Goal: Task Accomplishment & Management: Manage account settings

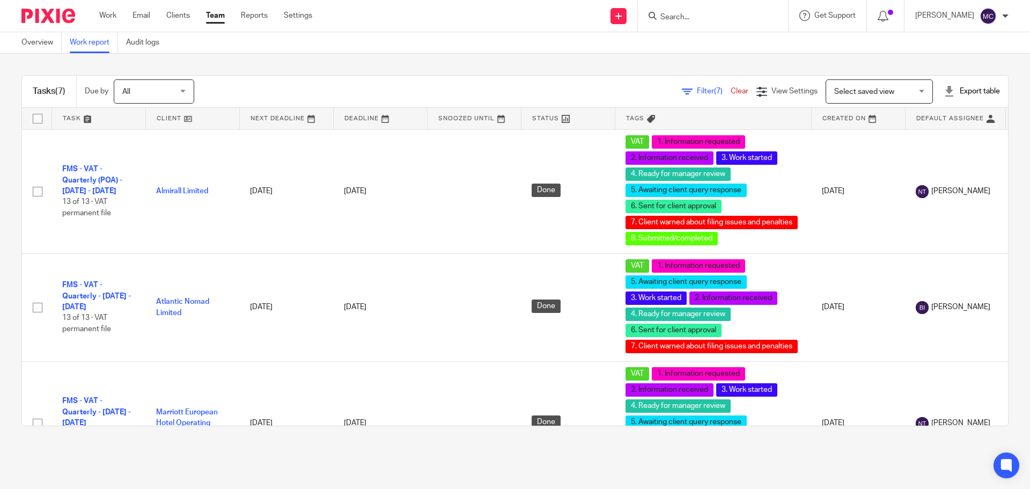
click at [714, 90] on span "(7)" at bounding box center [718, 91] width 9 height 8
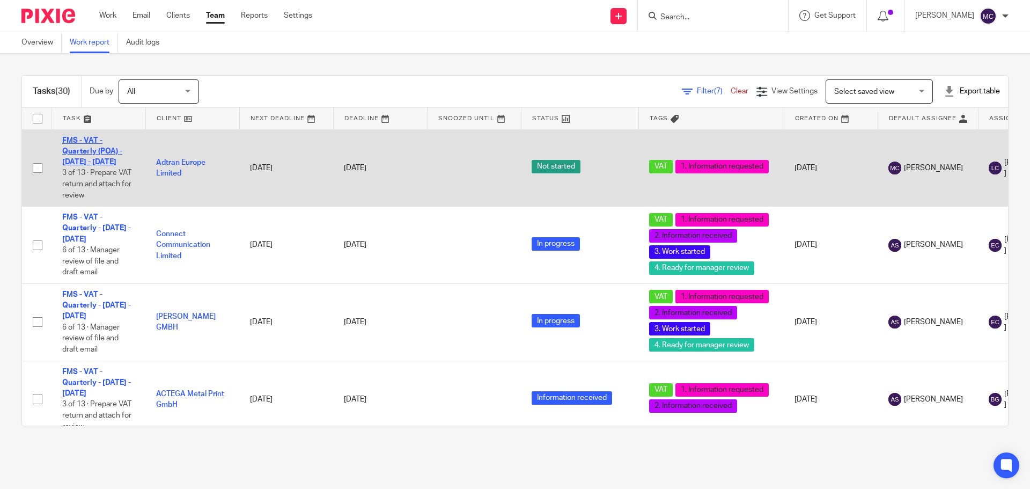
click at [107, 147] on link "FMS - VAT - Quarterly (POA) - [DATE] - [DATE]" at bounding box center [92, 152] width 60 height 30
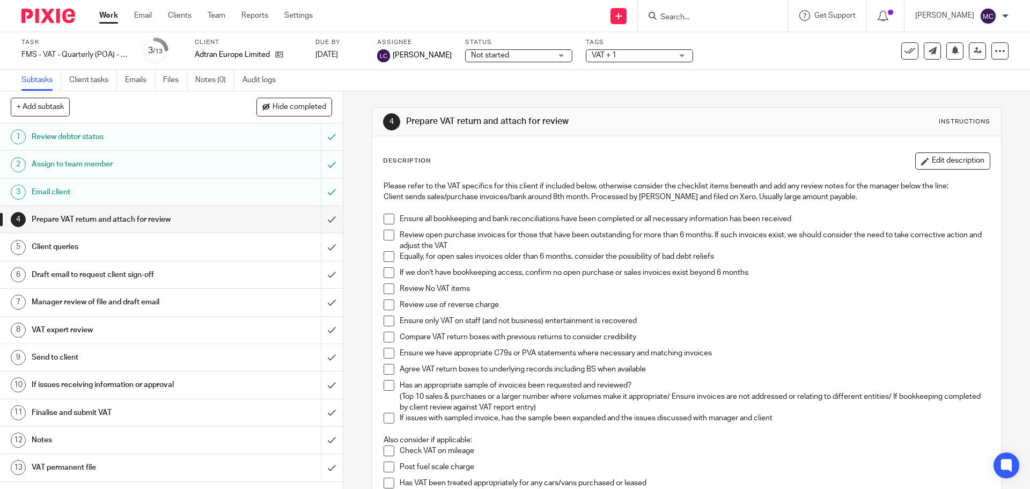
click at [194, 467] on h1 "VAT permanent file" at bounding box center [125, 467] width 186 height 16
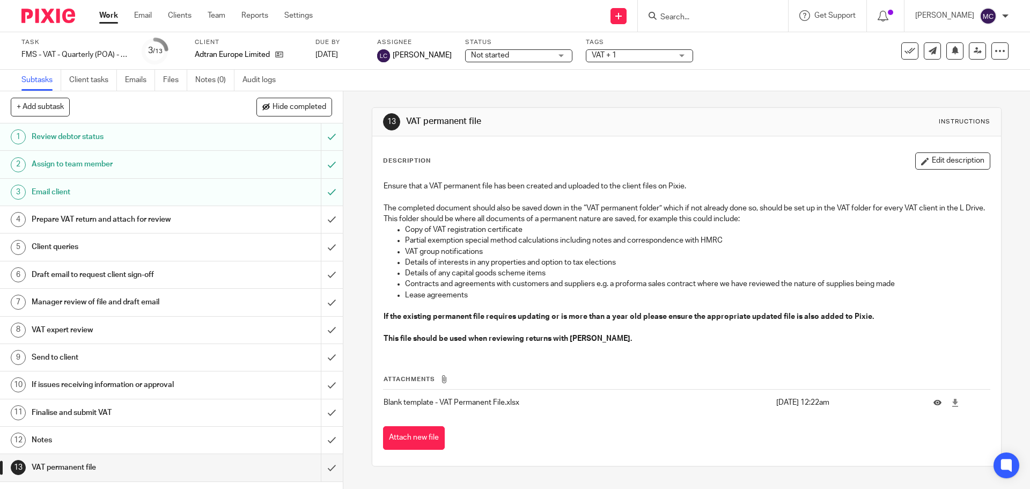
click at [691, 19] on input "Search" at bounding box center [707, 18] width 97 height 10
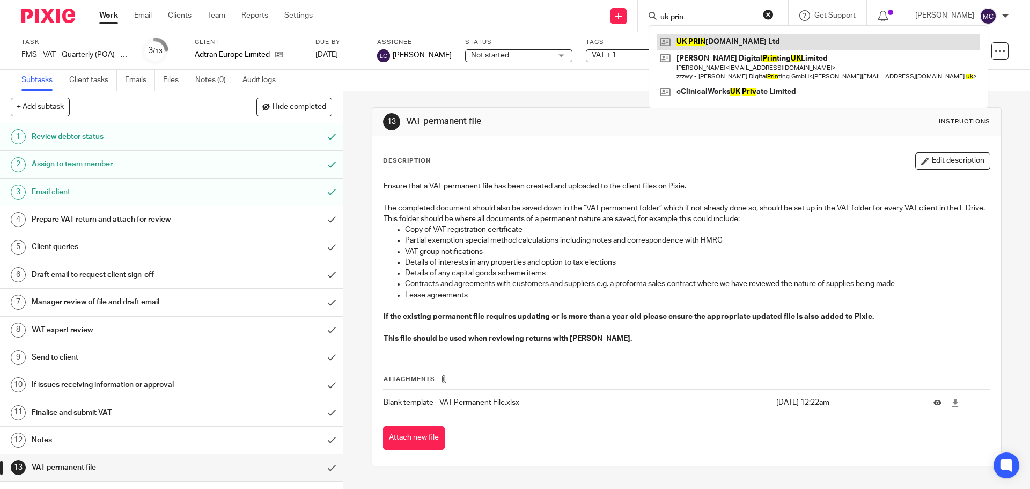
type input "uk prin"
click at [701, 47] on link at bounding box center [818, 42] width 322 height 16
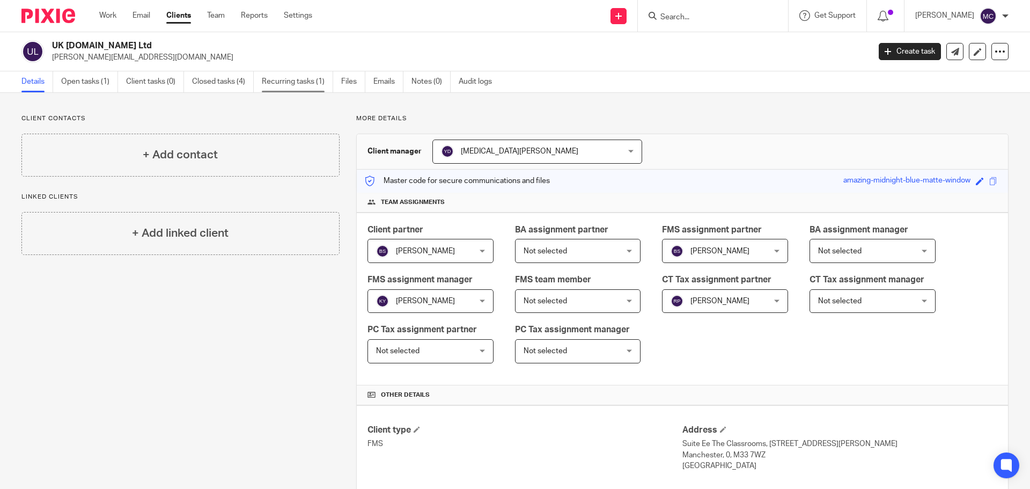
click at [304, 80] on link "Recurring tasks (1)" at bounding box center [297, 81] width 71 height 21
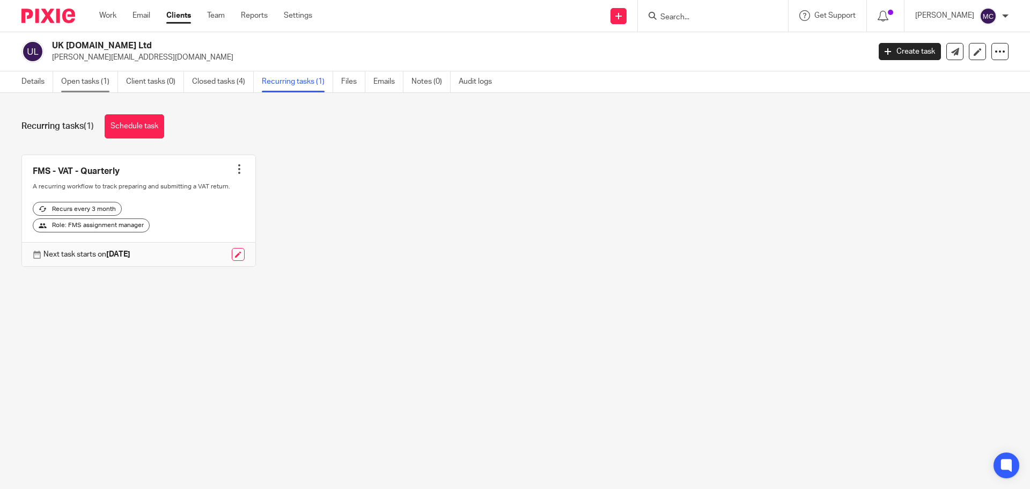
click at [97, 85] on link "Open tasks (1)" at bounding box center [89, 81] width 57 height 21
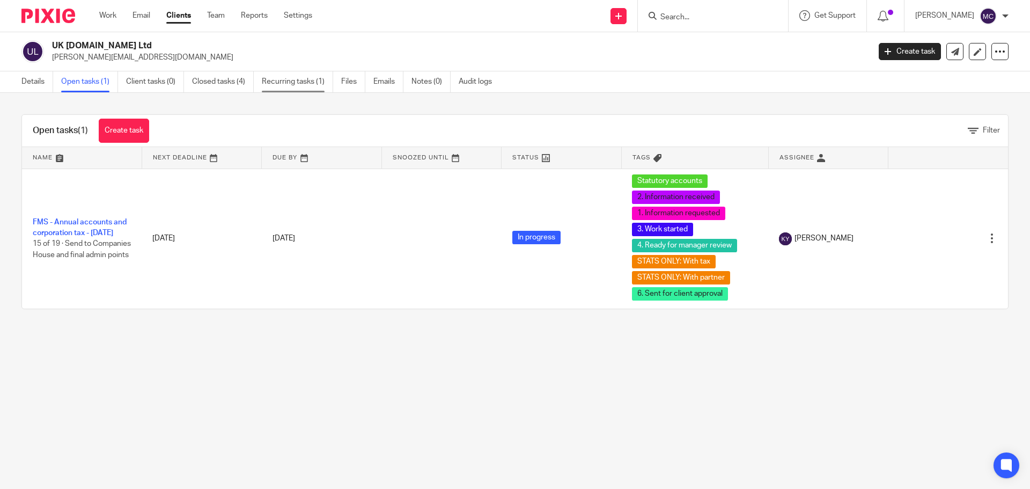
click at [307, 84] on link "Recurring tasks (1)" at bounding box center [297, 81] width 71 height 21
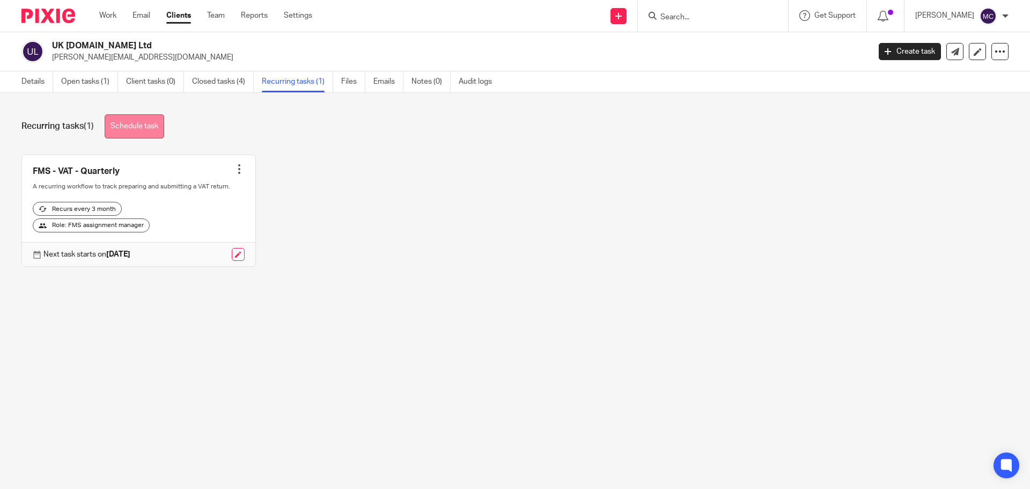
click at [146, 130] on link "Schedule task" at bounding box center [135, 126] width 60 height 24
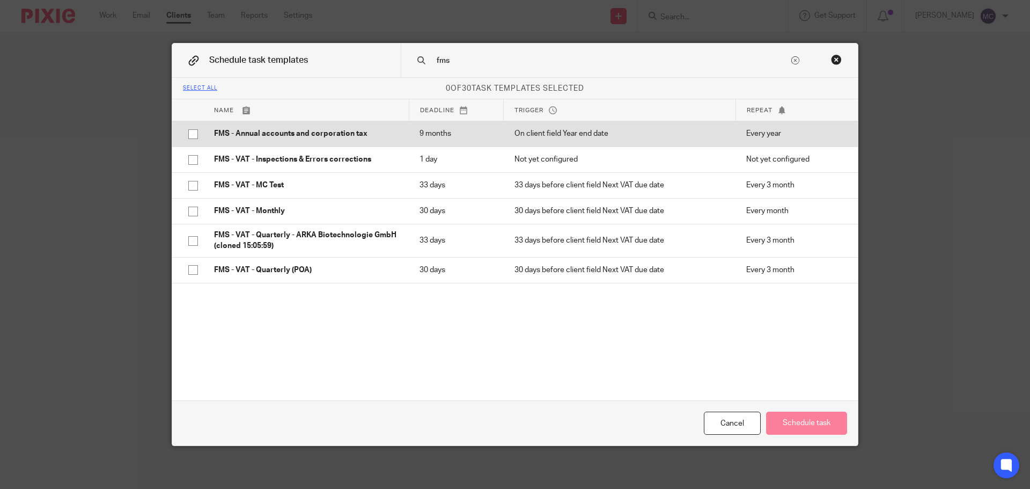
type input "fms"
click at [189, 134] on input "checkbox" at bounding box center [193, 134] width 20 height 20
checkbox input "true"
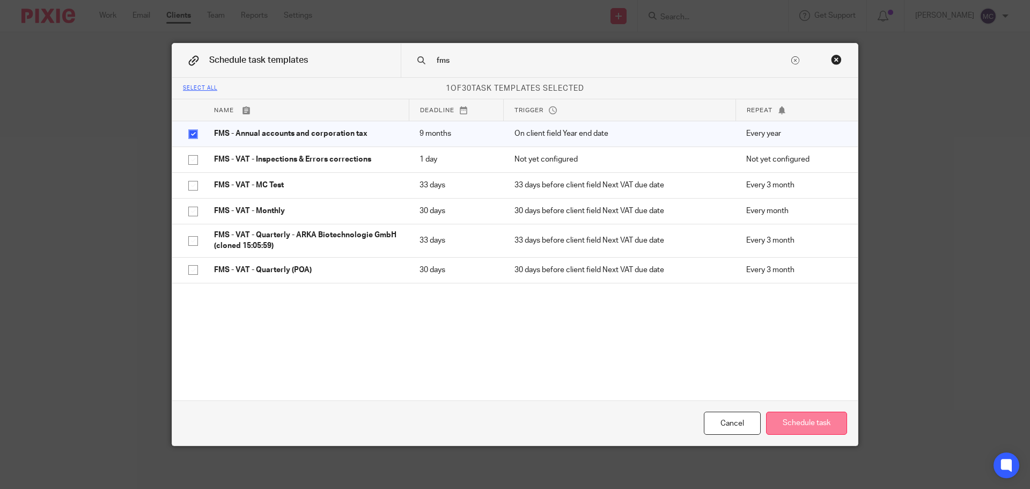
click at [807, 428] on button "Schedule task" at bounding box center [806, 422] width 81 height 23
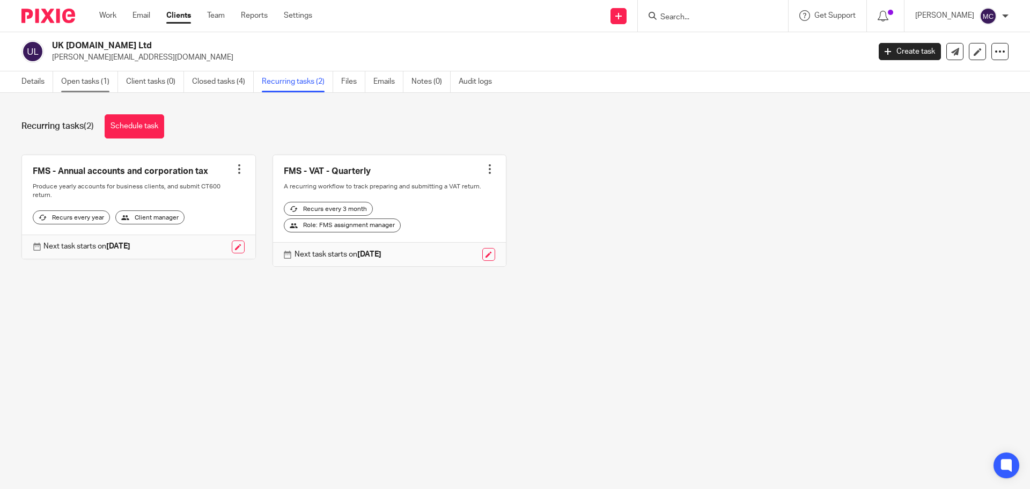
click at [90, 81] on link "Open tasks (1)" at bounding box center [89, 81] width 57 height 21
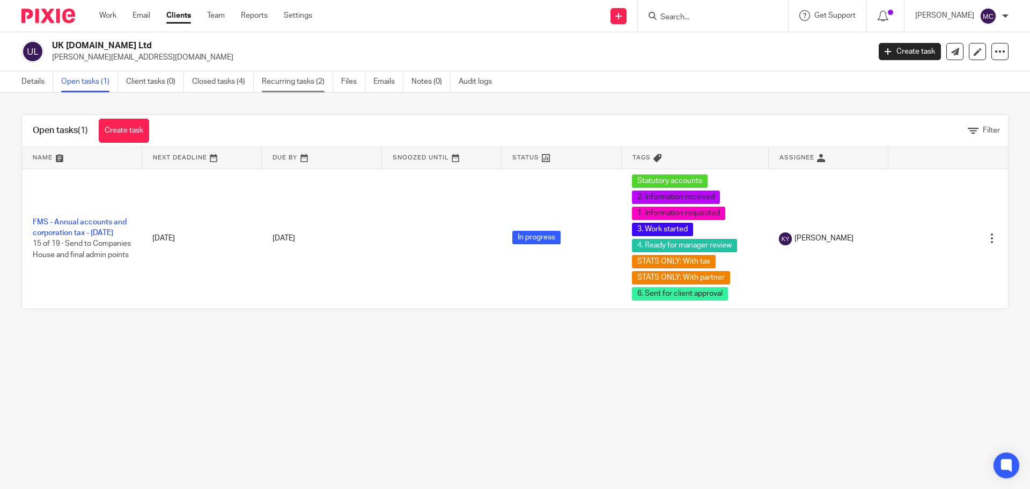
click at [297, 83] on link "Recurring tasks (2)" at bounding box center [297, 81] width 71 height 21
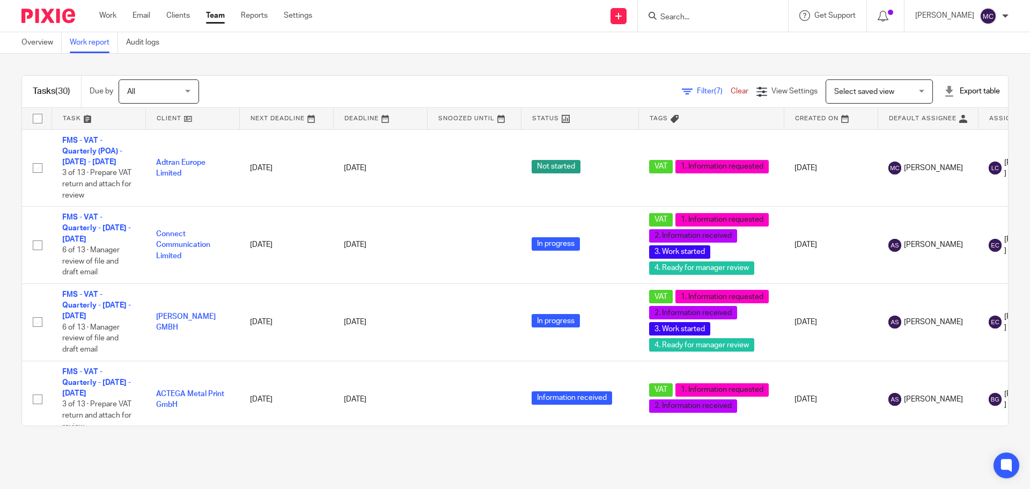
click at [877, 86] on span "Select saved view" at bounding box center [873, 91] width 78 height 23
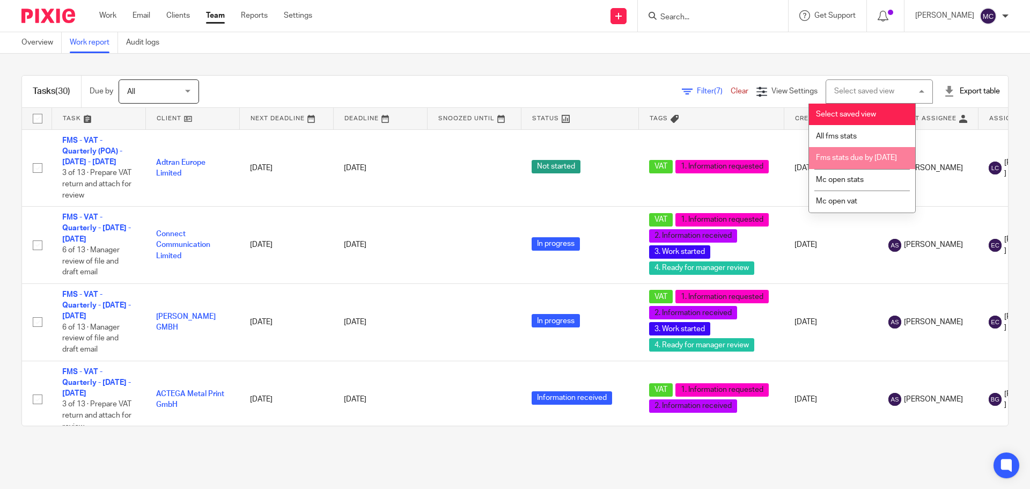
click at [873, 166] on li "Fms stats due by 30th september 2025" at bounding box center [862, 158] width 106 height 22
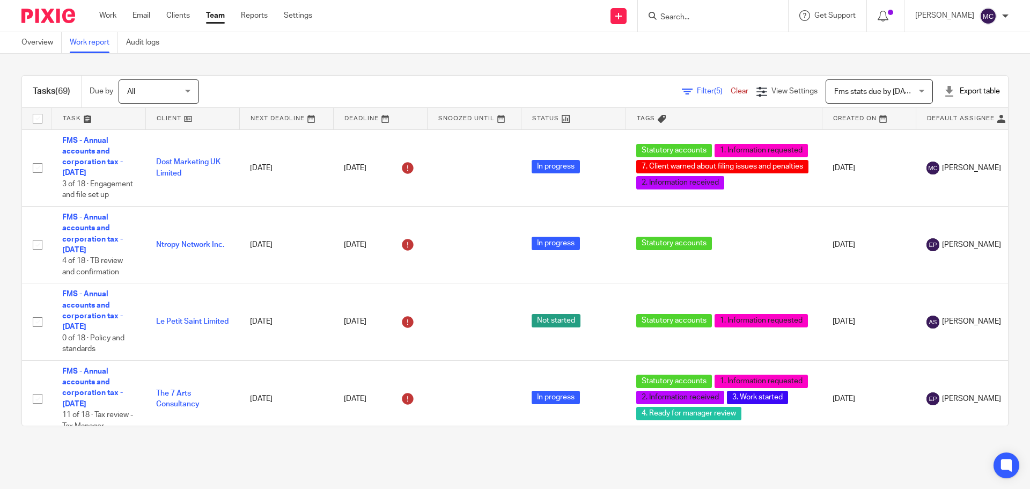
click at [697, 94] on span "Filter (5)" at bounding box center [714, 91] width 34 height 8
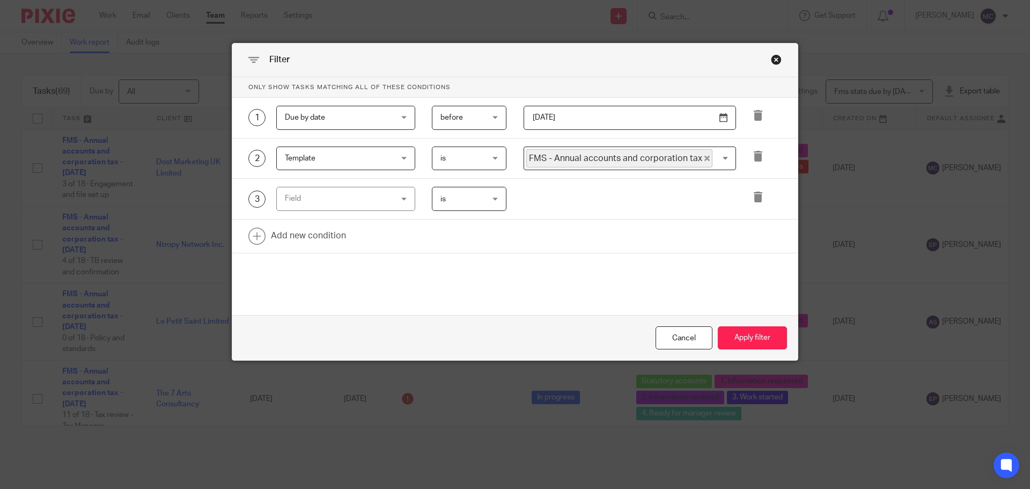
click at [363, 199] on div "Field" at bounding box center [337, 198] width 104 height 23
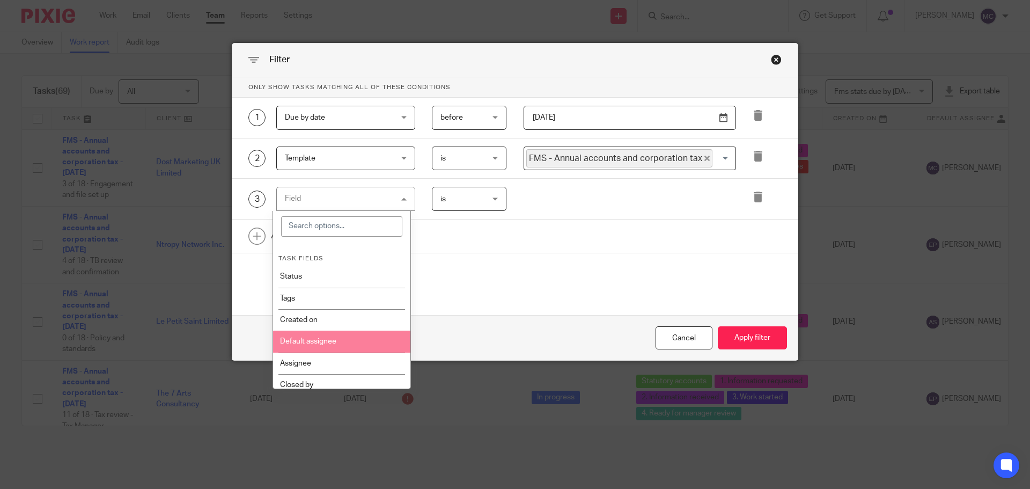
click at [363, 343] on li "Default assignee" at bounding box center [342, 340] width 138 height 21
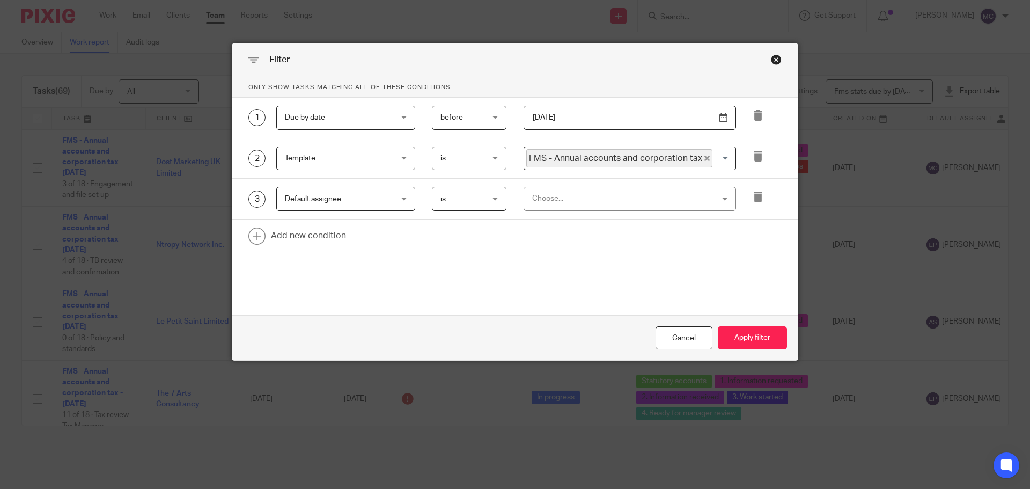
click at [575, 198] on div "Choose..." at bounding box center [613, 198] width 163 height 23
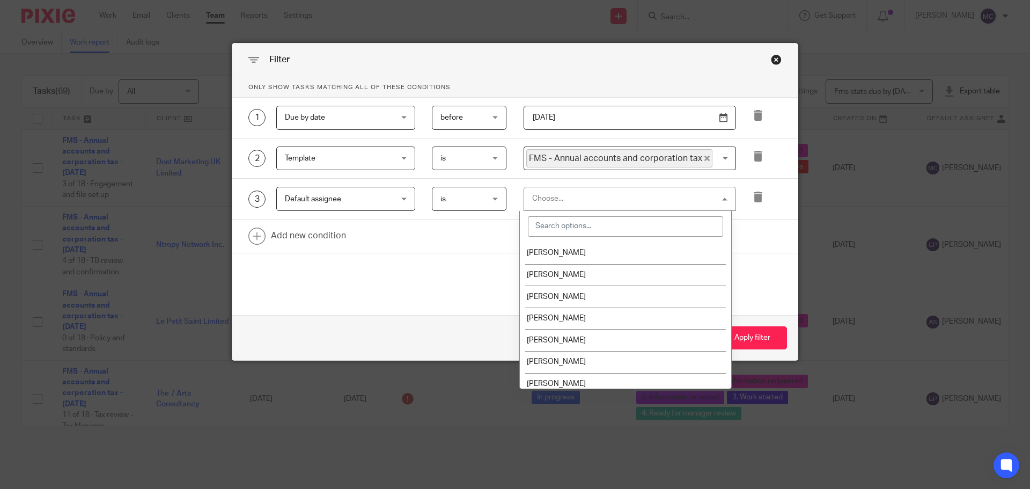
click at [560, 224] on input "search" at bounding box center [625, 226] width 195 height 20
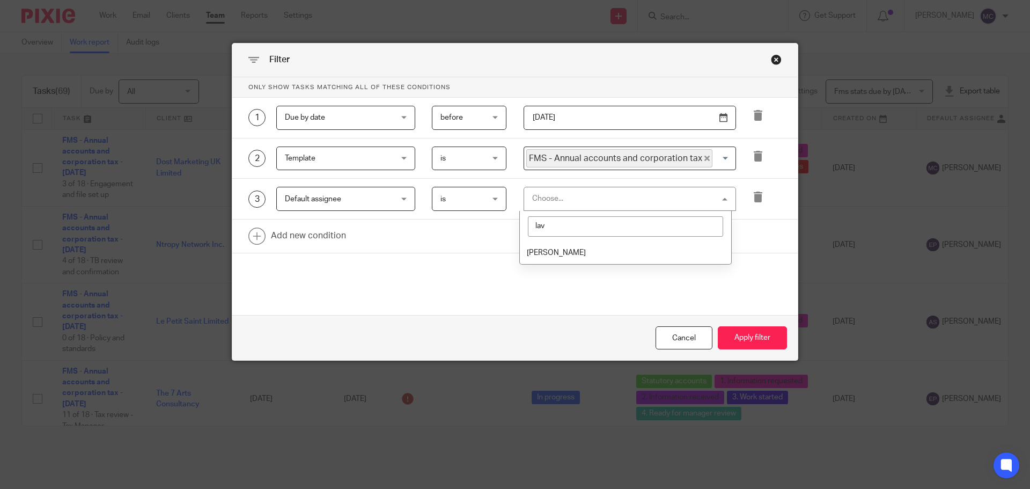
type input "lav"
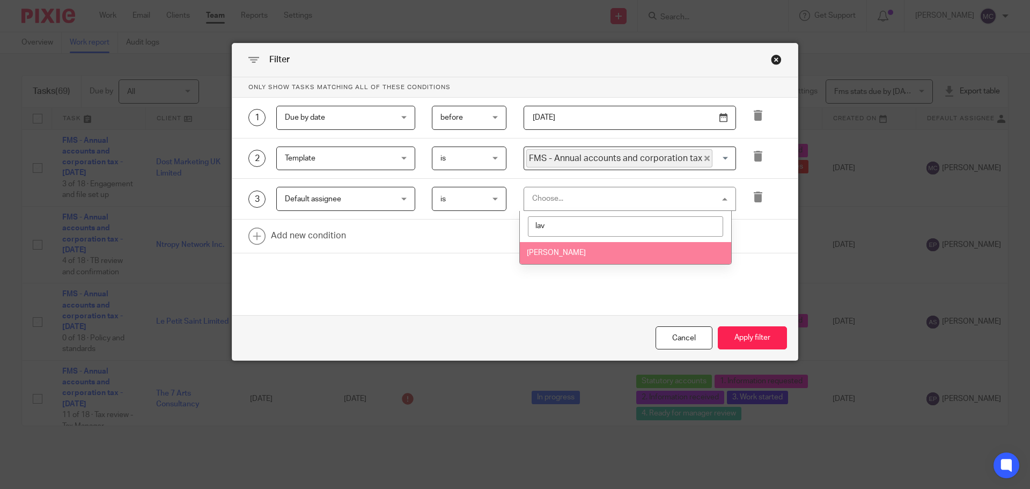
click at [623, 254] on li "Lavinia Ciobanu" at bounding box center [625, 253] width 211 height 22
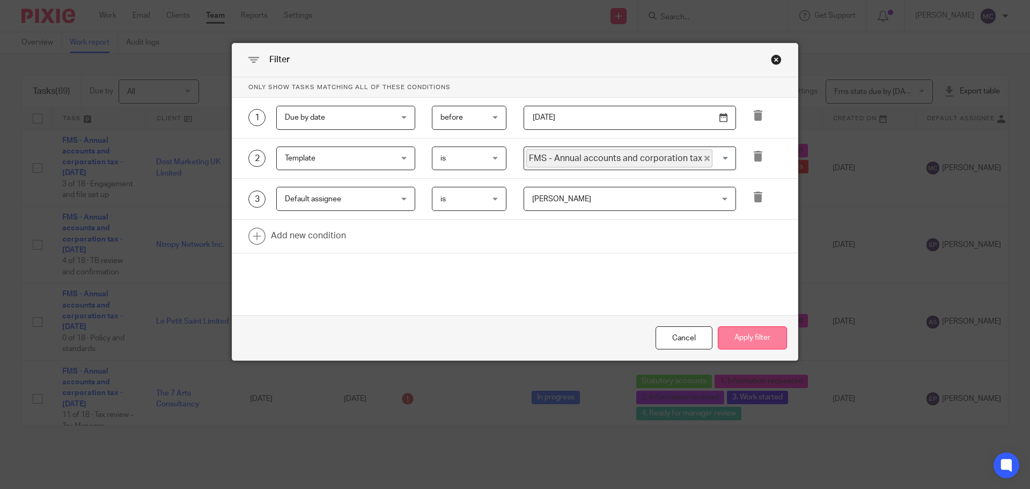
click at [752, 334] on button "Apply filter" at bounding box center [752, 337] width 69 height 23
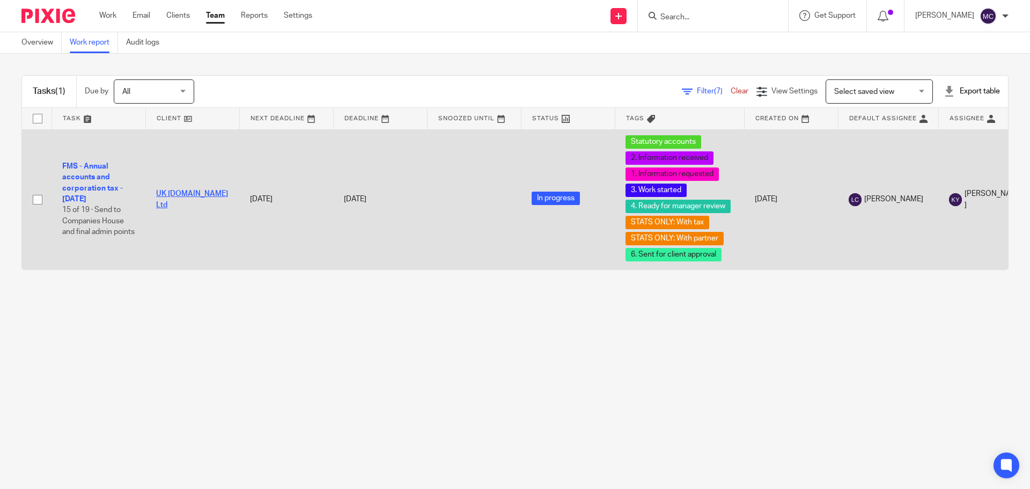
click at [200, 197] on link "UK [DOMAIN_NAME] Ltd" at bounding box center [192, 199] width 72 height 18
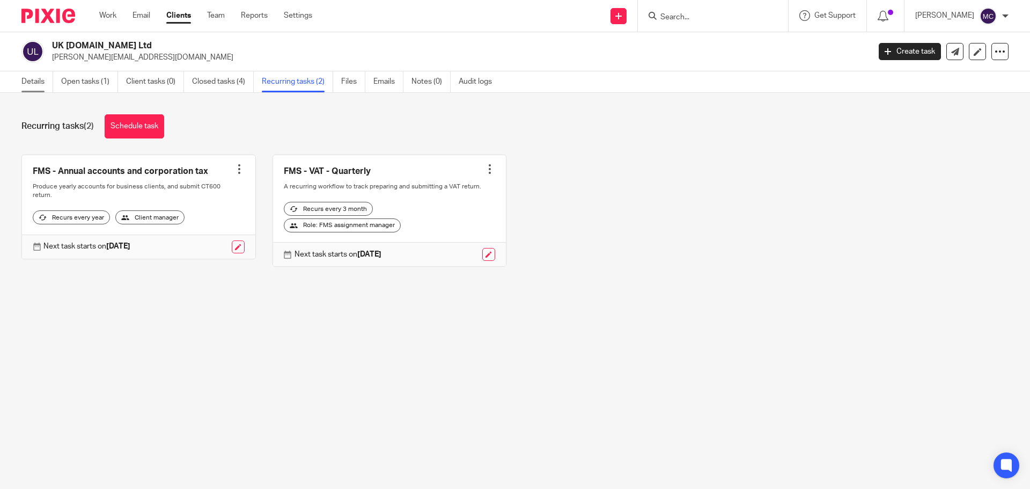
click at [52, 84] on link "Details" at bounding box center [37, 81] width 32 height 21
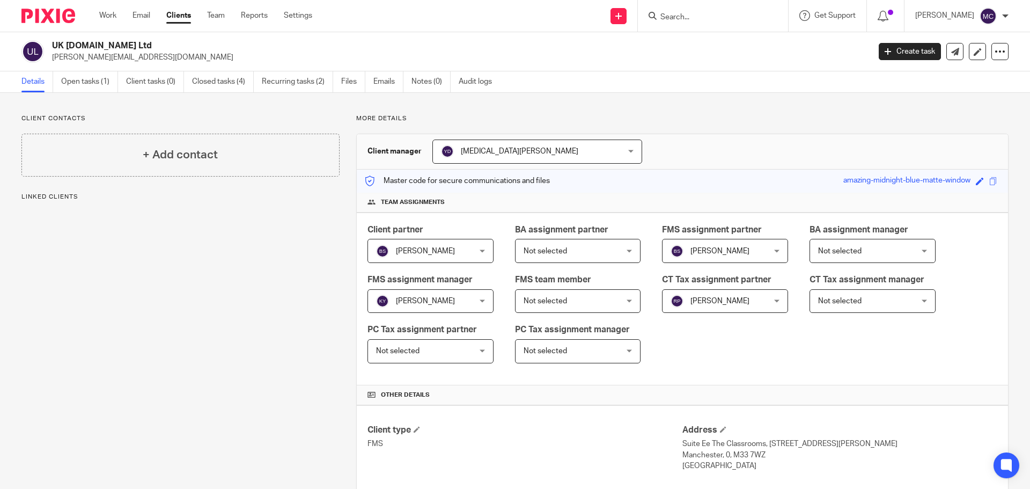
click at [515, 149] on span "Yasmin Diesendorf" at bounding box center [519, 152] width 117 height 8
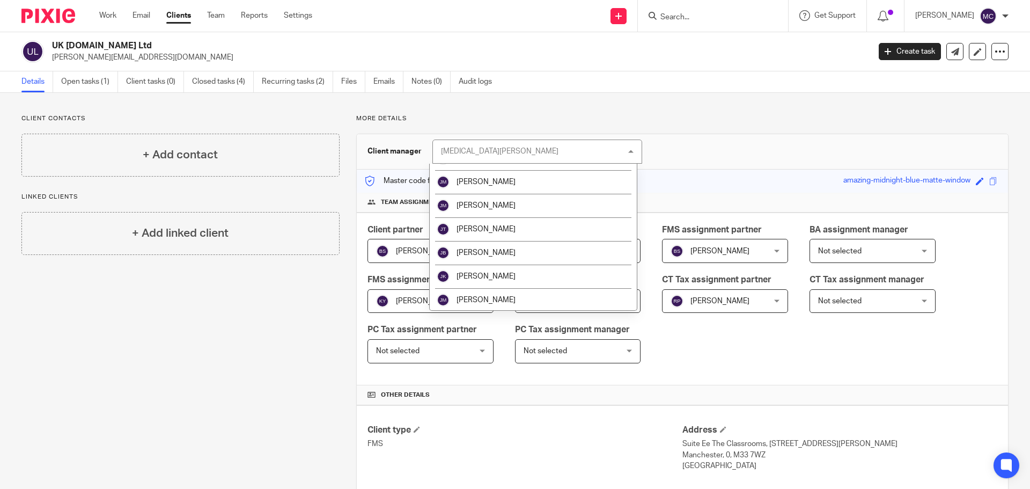
scroll to position [697, 0]
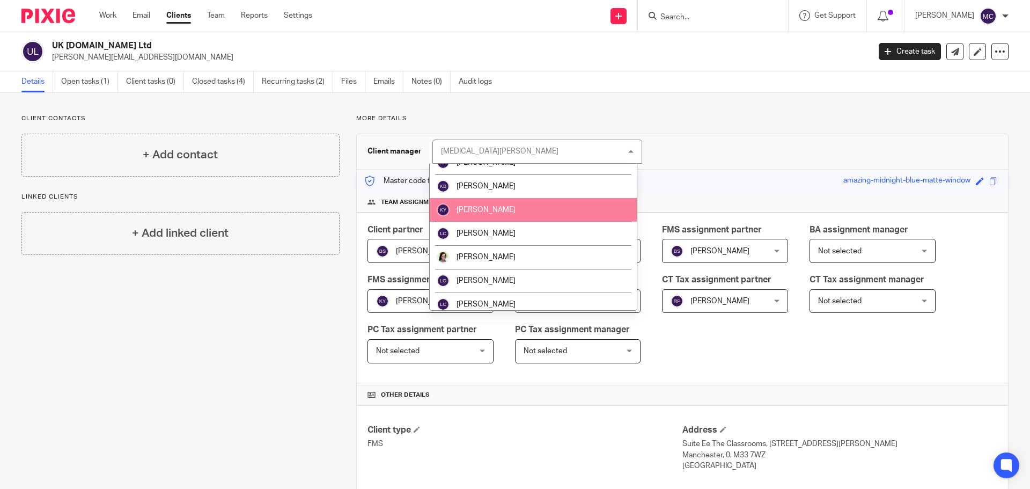
click at [524, 209] on li "Katy Young" at bounding box center [533, 210] width 207 height 24
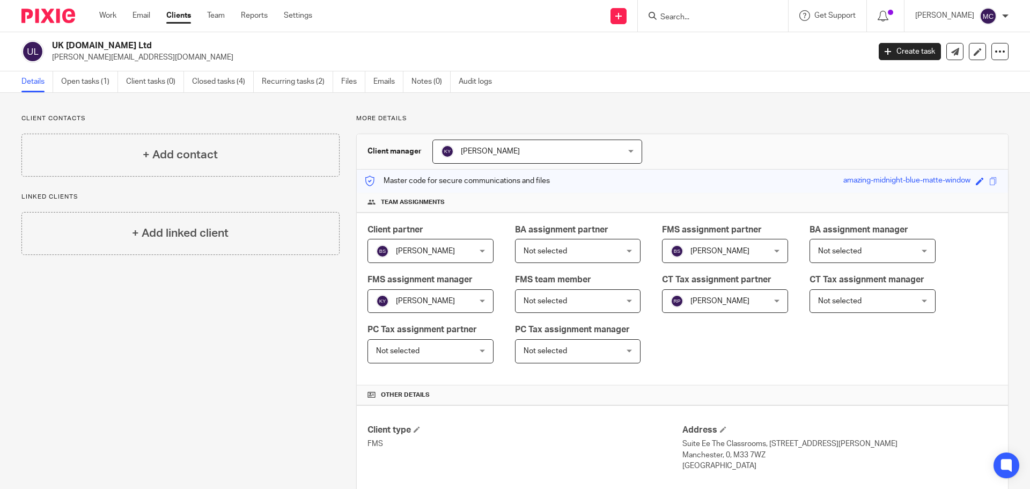
click link "Recurring tasks (2)"
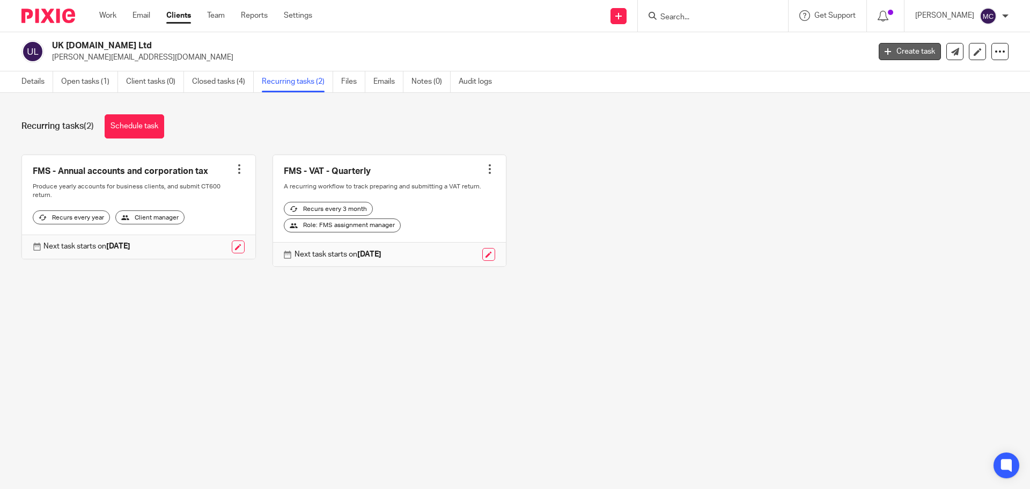
click at [899, 55] on link "Create task" at bounding box center [910, 51] width 62 height 17
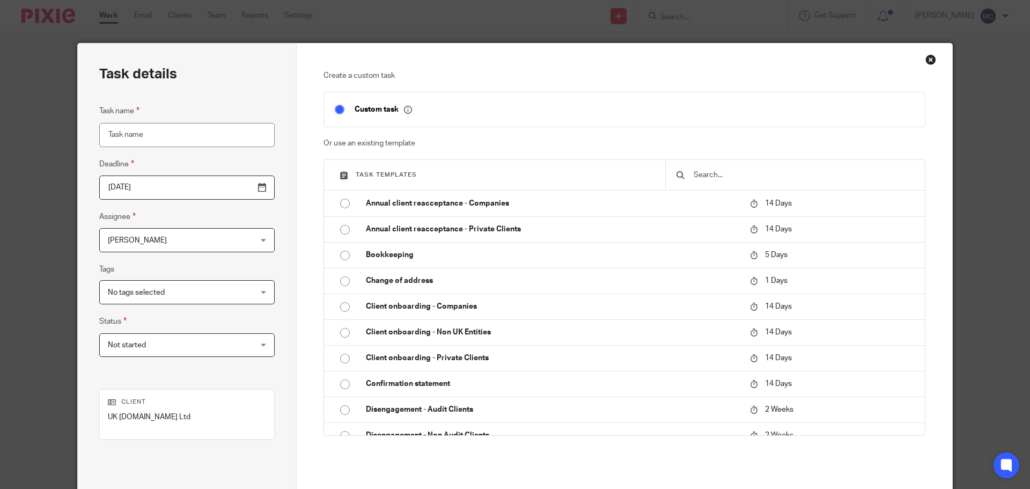
click at [182, 236] on span "[PERSON_NAME]" at bounding box center [174, 240] width 133 height 23
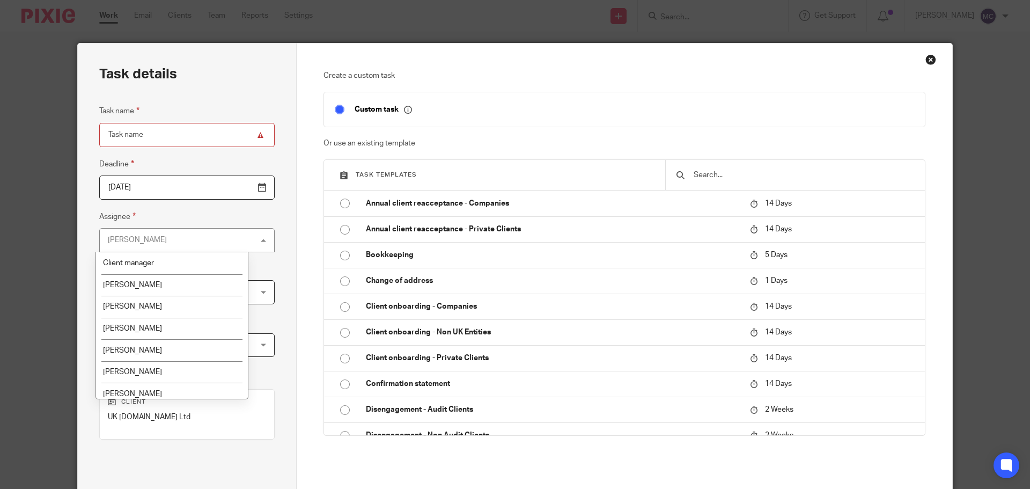
click at [151, 237] on div "Michael Cloke Michael Cloke" at bounding box center [186, 240] width 175 height 24
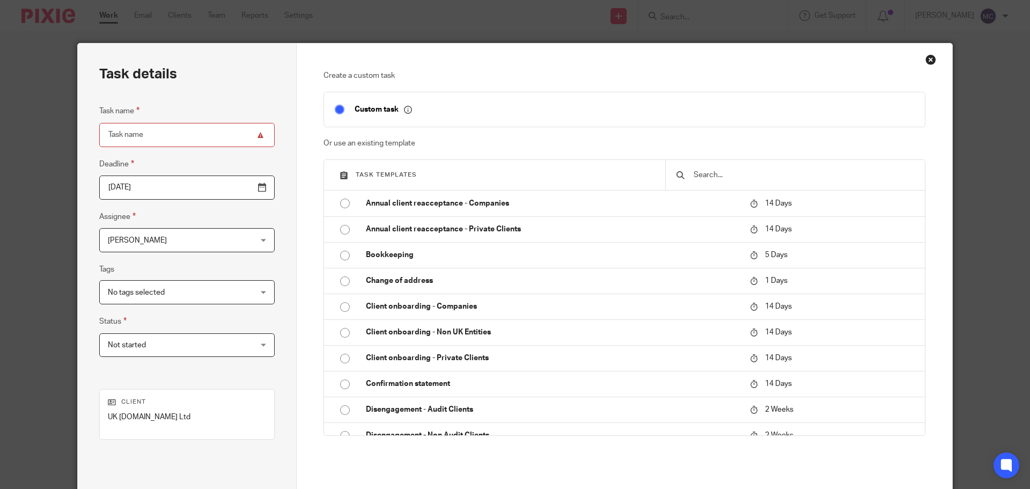
click at [116, 215] on label "Assignee" at bounding box center [117, 216] width 36 height 12
drag, startPoint x: 121, startPoint y: 218, endPoint x: 135, endPoint y: 218, distance: 13.9
click at [135, 218] on fieldset "Assignee Michael Cloke Michael Cloke Client manager Adam Noble Alex Stubbings A…" at bounding box center [186, 231] width 175 height 42
click at [163, 216] on fieldset "Assignee Michael Cloke Michael Cloke Client manager Adam Noble Alex Stubbings A…" at bounding box center [186, 231] width 175 height 42
click at [170, 240] on span "[PERSON_NAME]" at bounding box center [174, 240] width 133 height 23
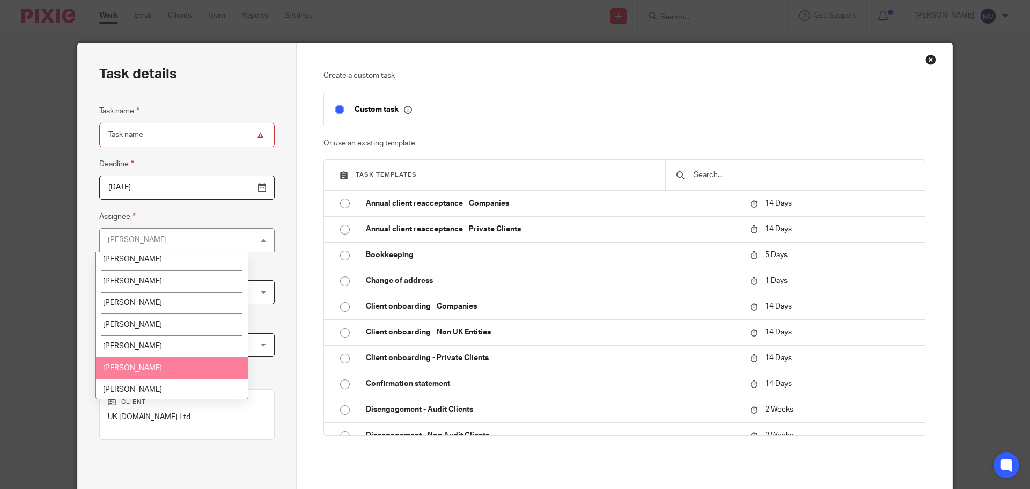
scroll to position [697, 0]
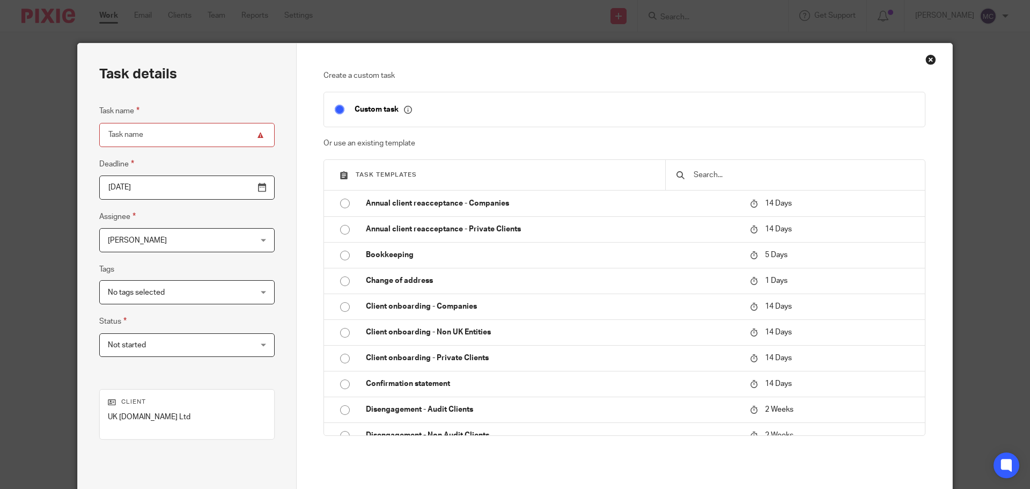
click at [280, 292] on div "Task details Task name Deadline 2025-08-20 Assignee Michael Cloke Michael Cloke…" at bounding box center [187, 298] width 219 height 511
click at [925, 58] on div "Close this dialog window" at bounding box center [930, 59] width 11 height 11
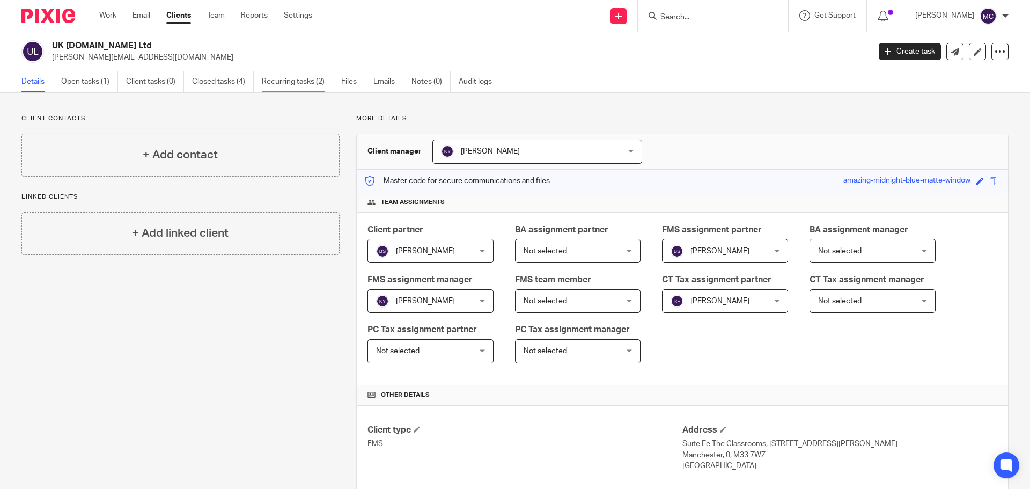
click at [305, 83] on link "Recurring tasks (2)" at bounding box center [297, 81] width 71 height 21
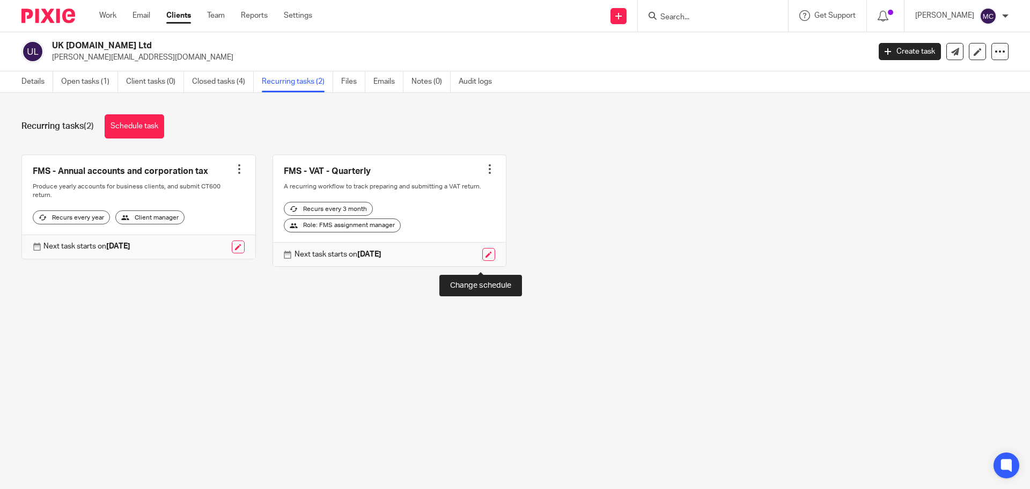
click at [482, 261] on link at bounding box center [488, 254] width 13 height 13
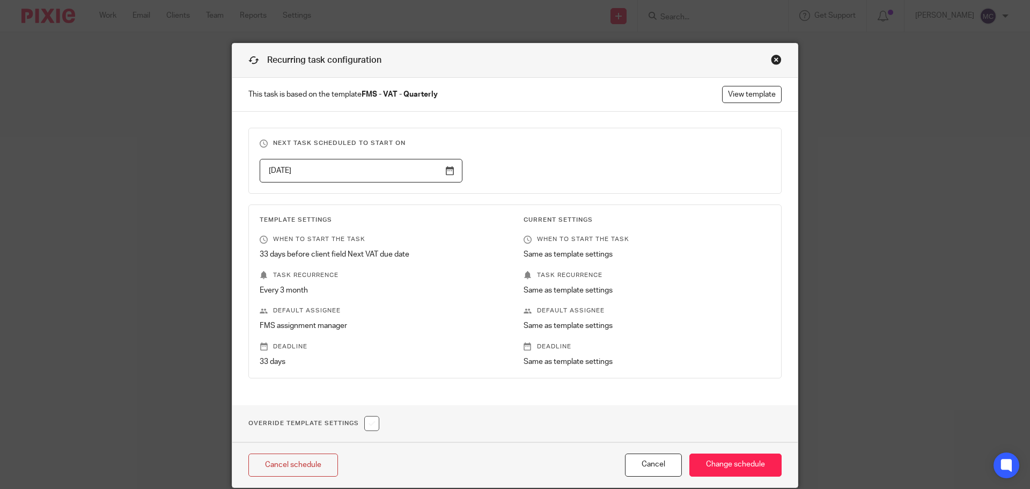
scroll to position [42, 0]
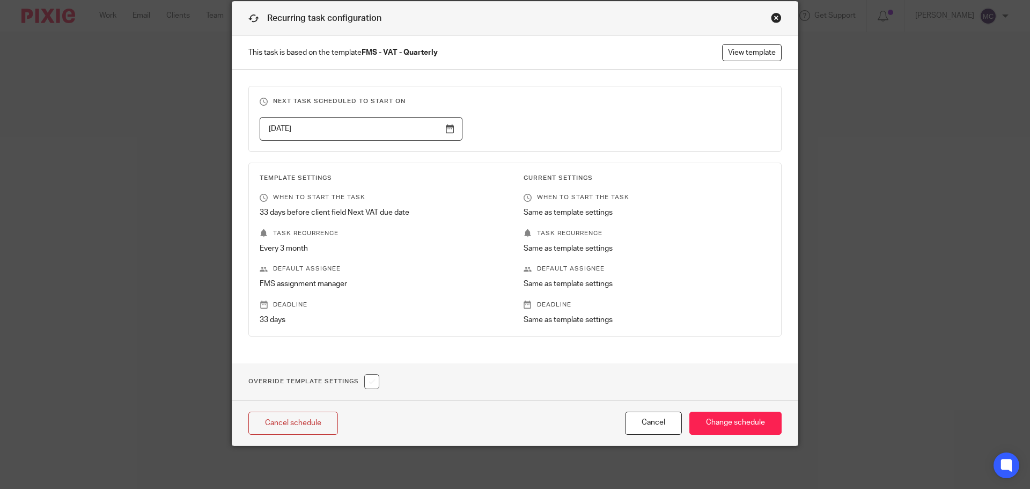
click at [372, 383] on input "checkbox" at bounding box center [371, 381] width 15 height 15
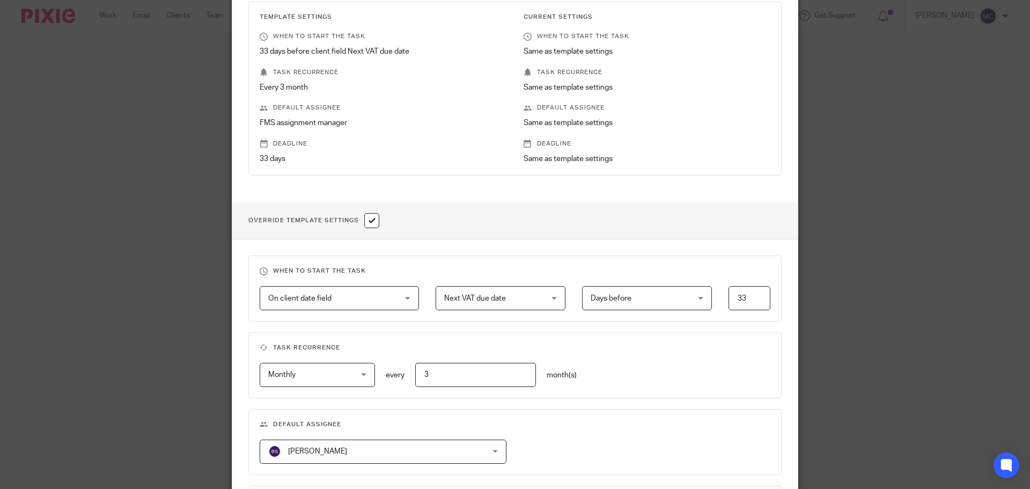
scroll to position [310, 0]
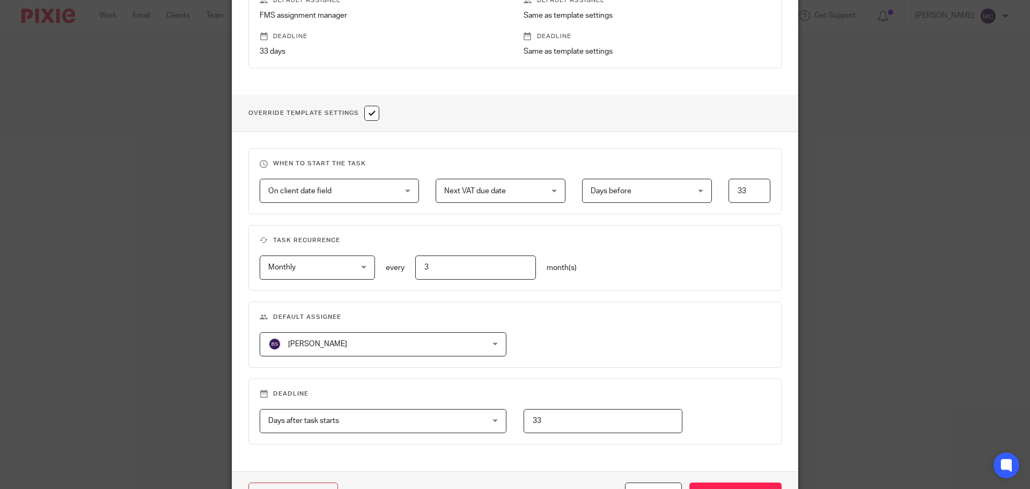
click at [465, 341] on div "Ben Smith Ben Smith" at bounding box center [383, 344] width 247 height 24
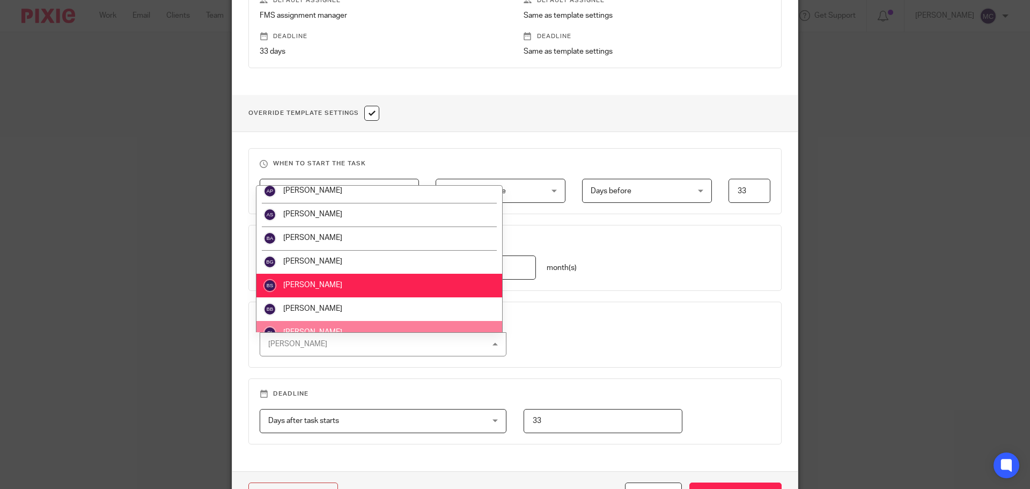
scroll to position [107, 0]
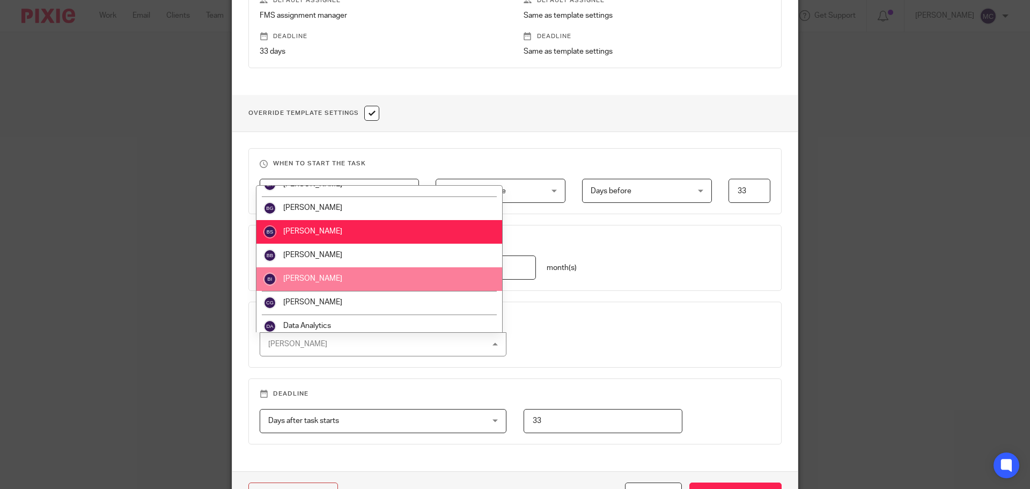
click at [405, 280] on li "[PERSON_NAME]" at bounding box center [379, 279] width 246 height 24
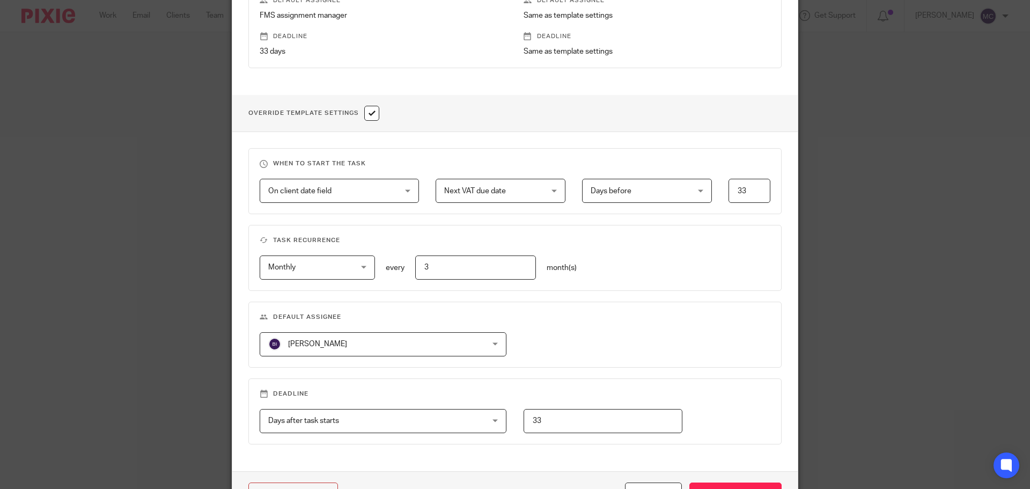
click at [460, 344] on div "Billy Iden Billy Iden" at bounding box center [383, 344] width 247 height 24
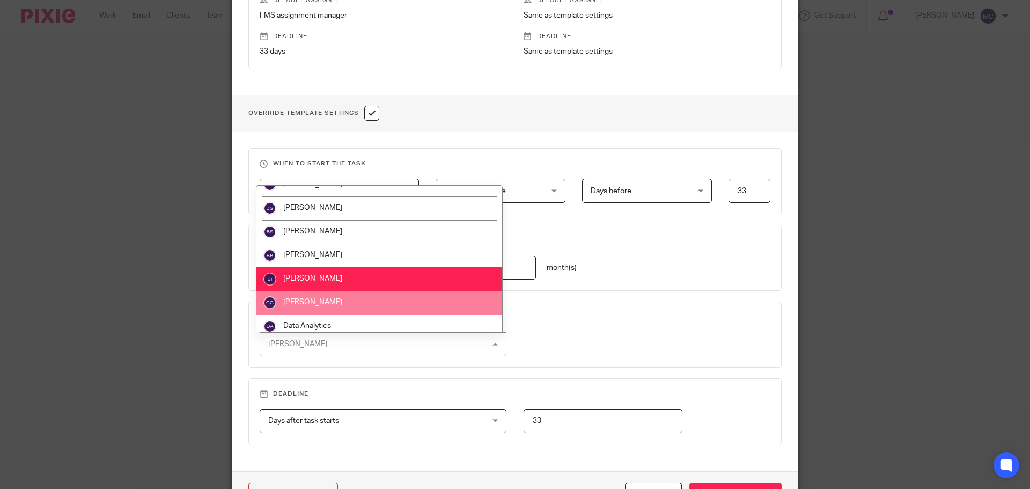
click at [533, 319] on h3 "Default assignee" at bounding box center [515, 317] width 511 height 9
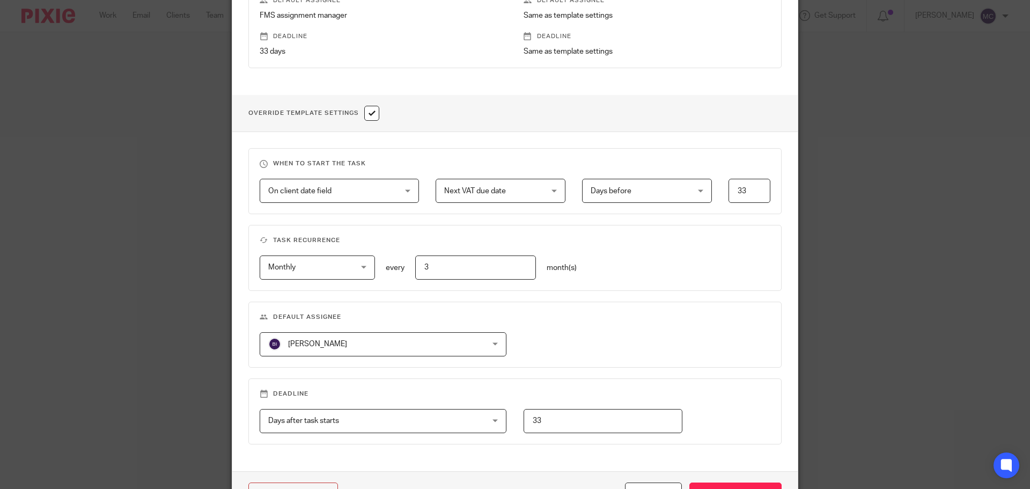
click at [369, 115] on input "checkbox" at bounding box center [371, 113] width 15 height 15
checkbox input "false"
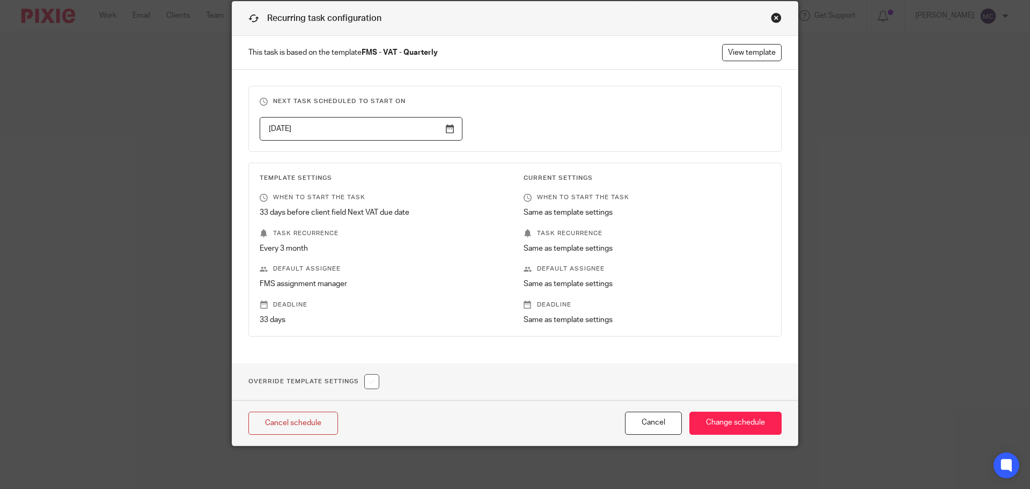
scroll to position [0, 0]
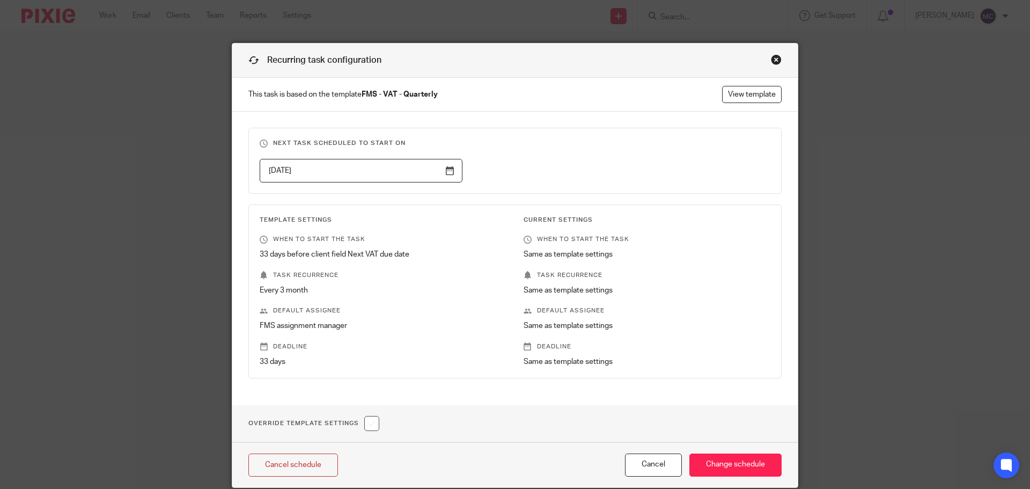
click at [775, 58] on div "Close this dialog window" at bounding box center [776, 59] width 11 height 11
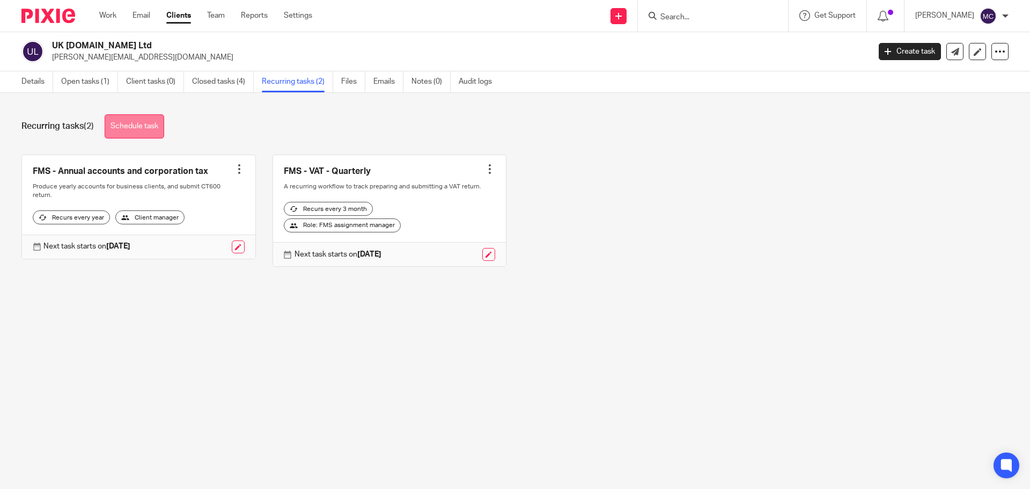
click at [138, 126] on link "Schedule task" at bounding box center [135, 126] width 60 height 24
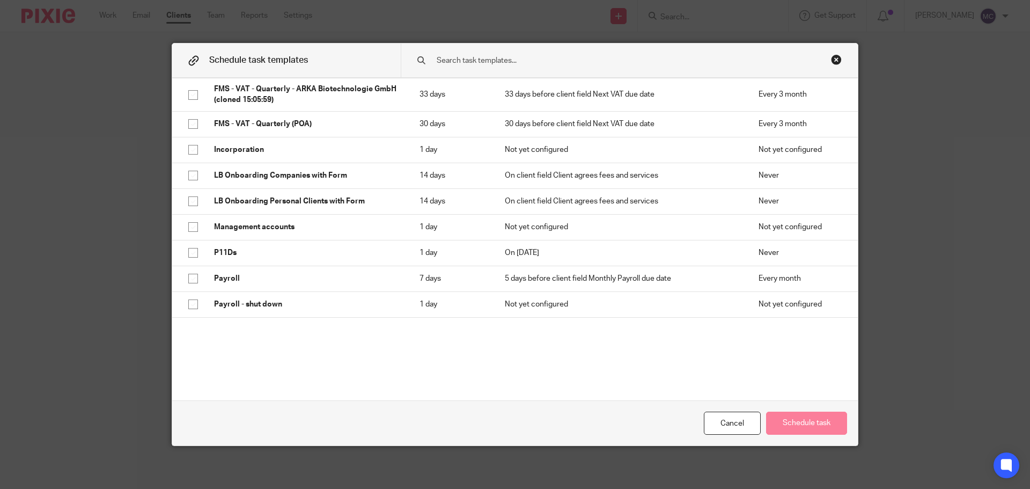
scroll to position [107, 0]
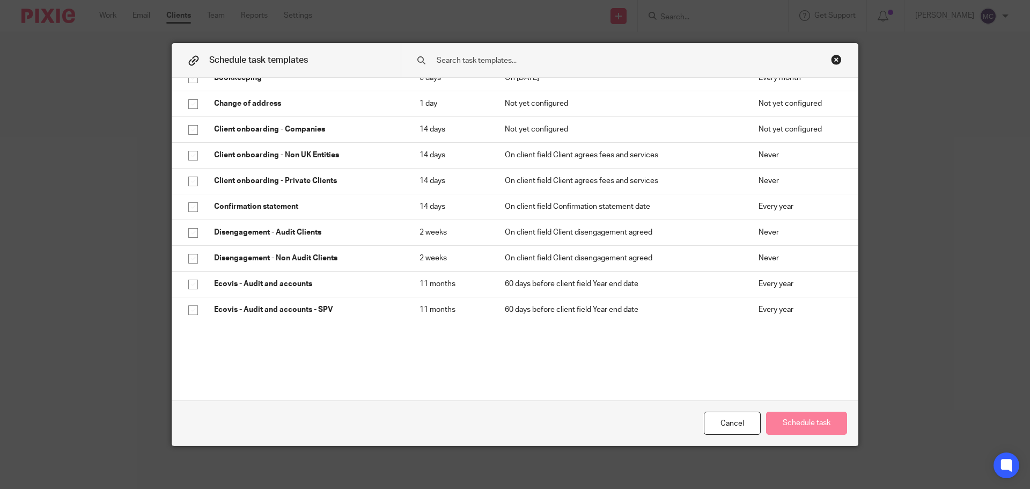
click at [836, 59] on div "Close this dialog window" at bounding box center [836, 59] width 11 height 11
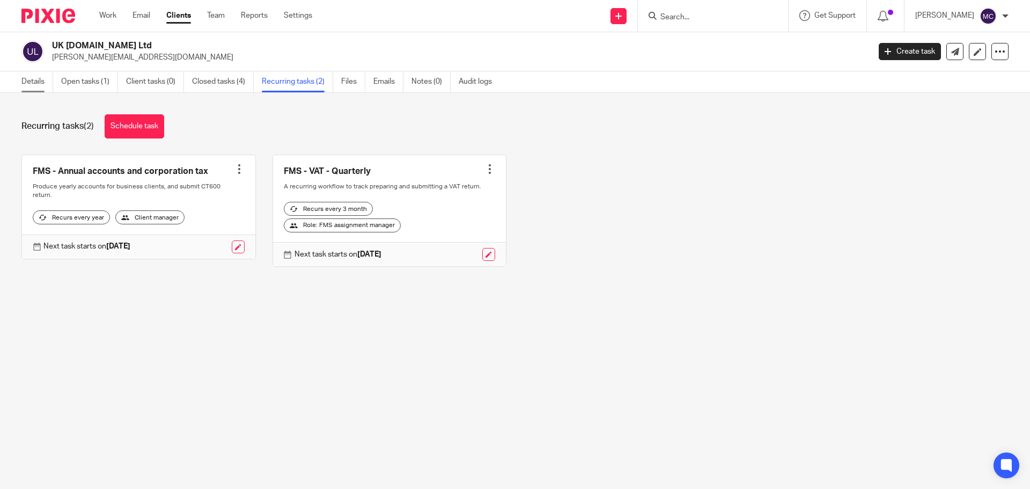
click at [38, 85] on link "Details" at bounding box center [37, 81] width 32 height 21
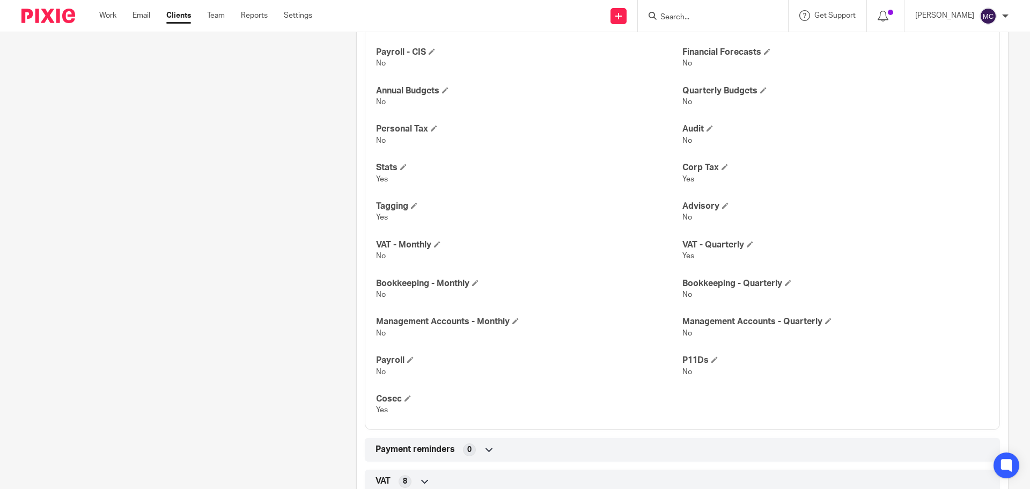
scroll to position [1032, 0]
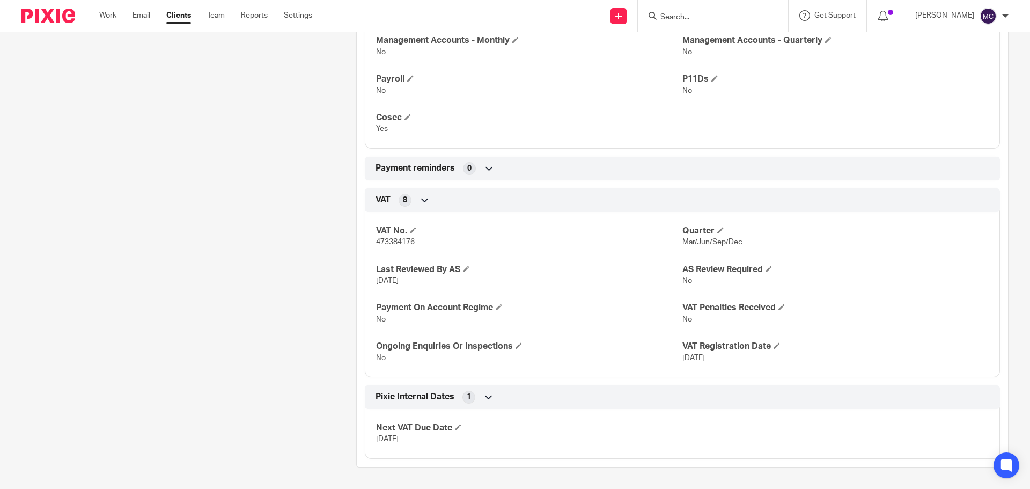
drag, startPoint x: 406, startPoint y: 436, endPoint x: 416, endPoint y: 437, distance: 10.3
click at [416, 437] on p "[DATE]" at bounding box center [529, 438] width 306 height 11
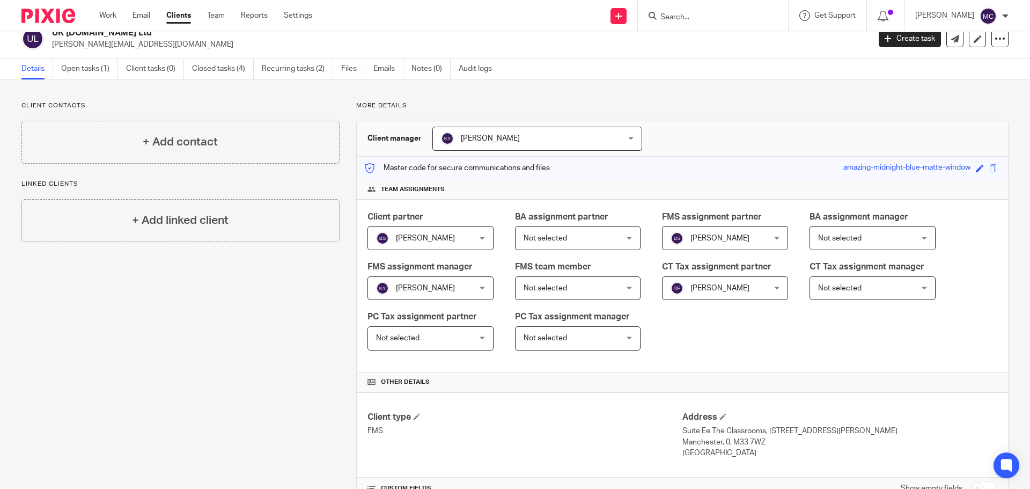
scroll to position [0, 0]
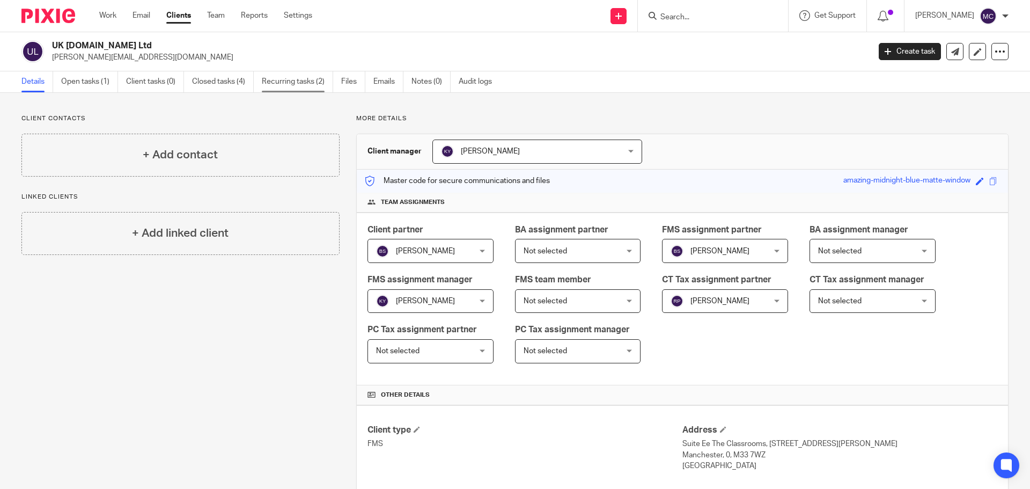
click at [303, 83] on link "Recurring tasks (2)" at bounding box center [297, 81] width 71 height 21
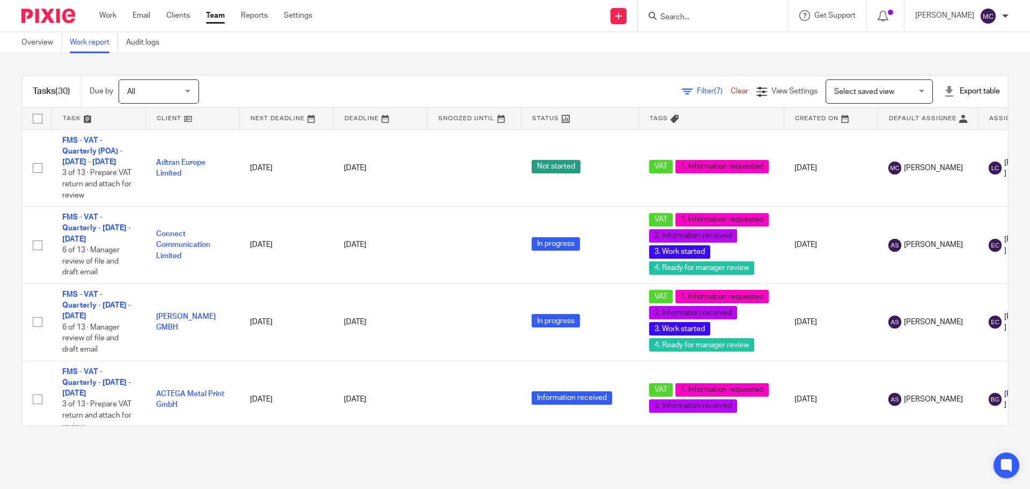
click at [893, 90] on span "Select saved view" at bounding box center [873, 91] width 78 height 23
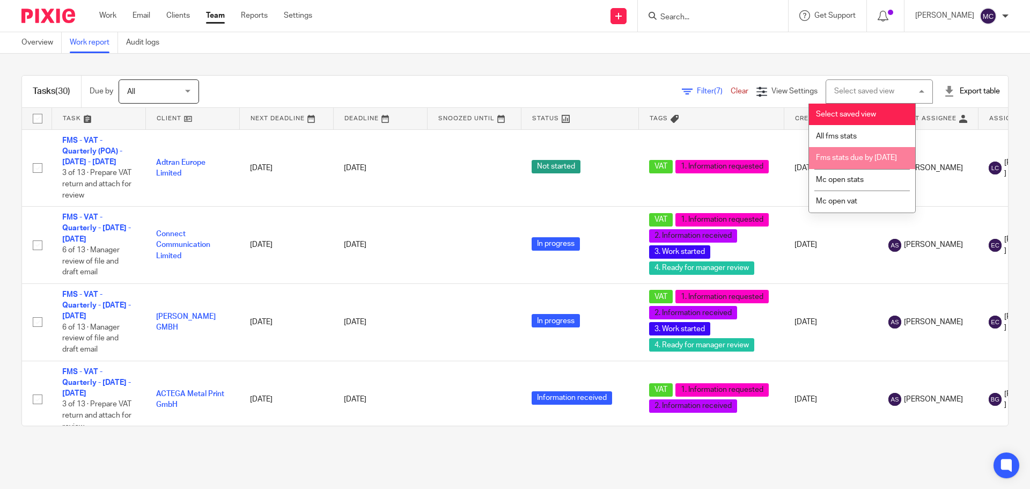
click at [882, 165] on li "Fms stats due by [DATE]" at bounding box center [862, 158] width 106 height 22
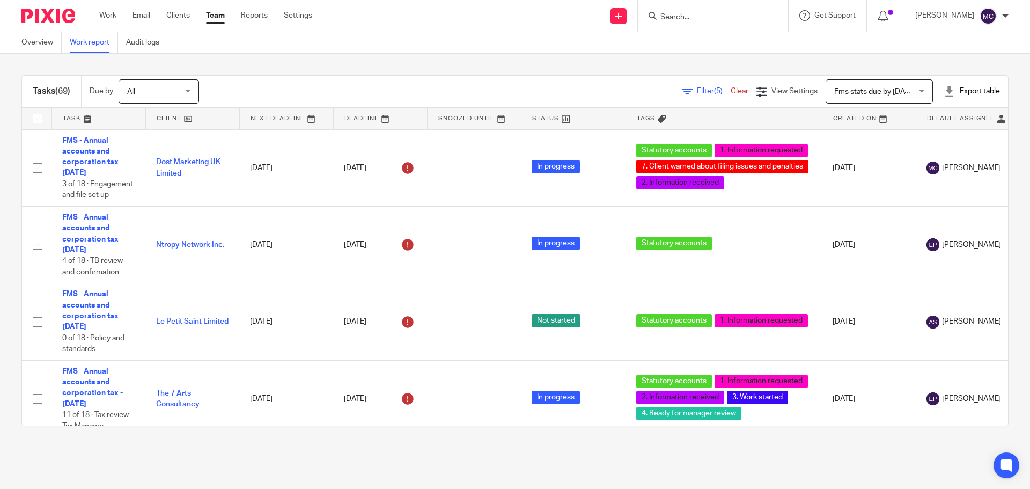
drag, startPoint x: 66, startPoint y: 90, endPoint x: 47, endPoint y: 91, distance: 19.3
click at [47, 91] on h1 "Tasks (69)" at bounding box center [52, 91] width 38 height 11
click at [49, 67] on div "Tasks (69) Due by All All [DATE] [DATE] This week Next week This month Next mon…" at bounding box center [515, 251] width 1030 height 394
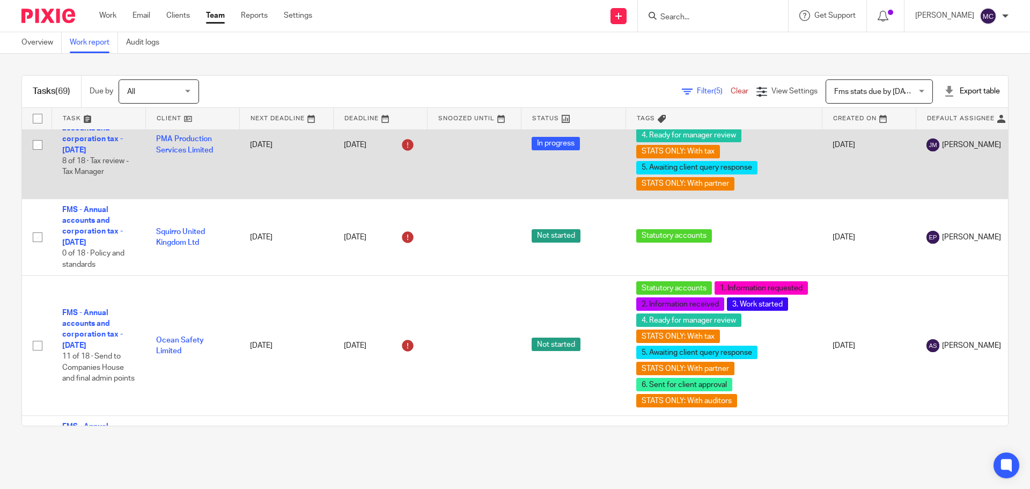
scroll to position [1985, 0]
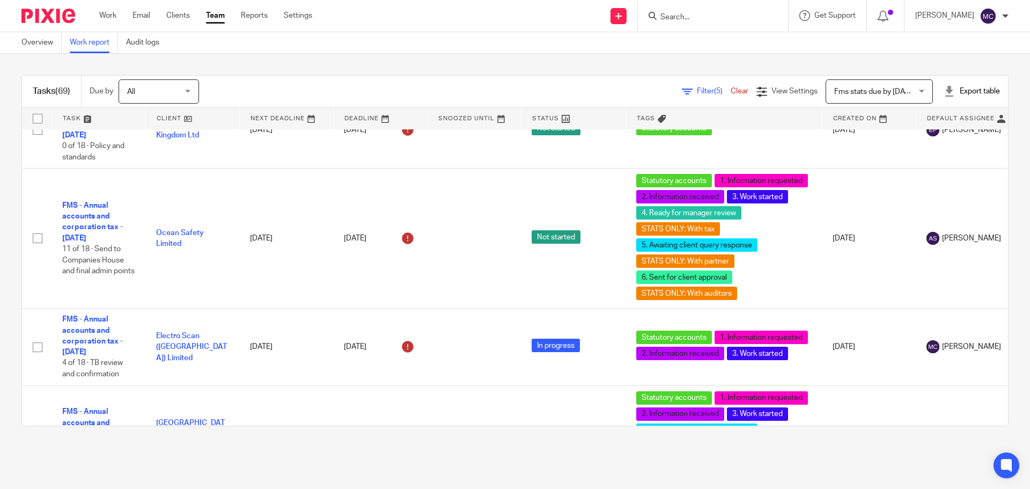
click at [697, 93] on span "Filter (5)" at bounding box center [714, 91] width 34 height 8
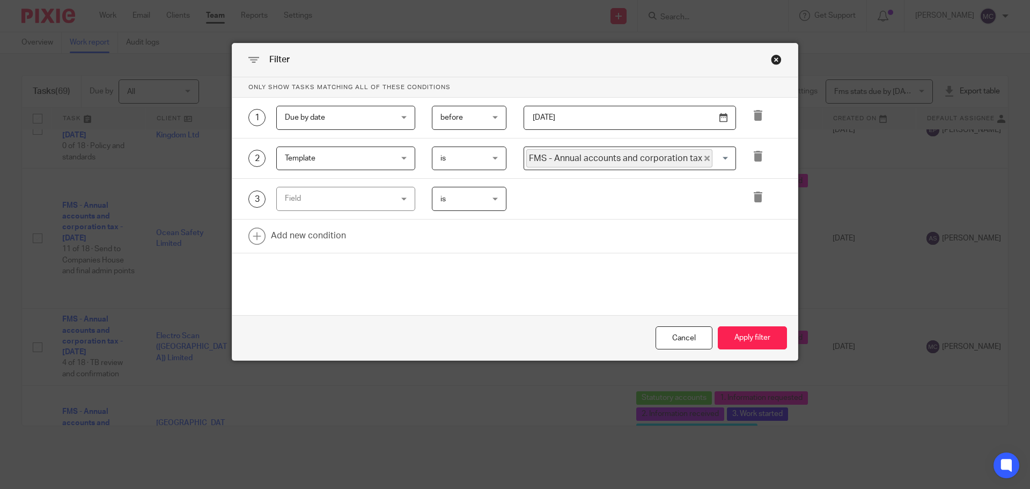
click at [355, 200] on div "Field" at bounding box center [337, 198] width 104 height 23
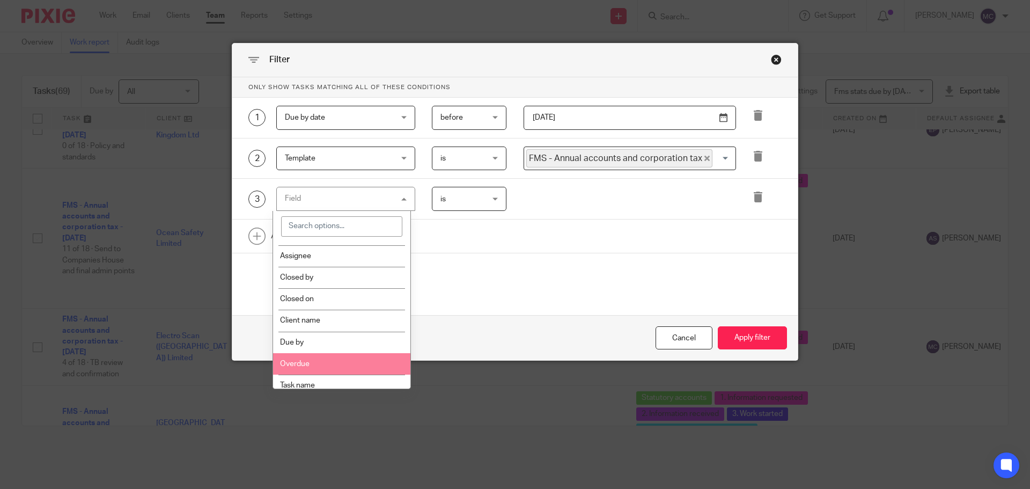
scroll to position [0, 0]
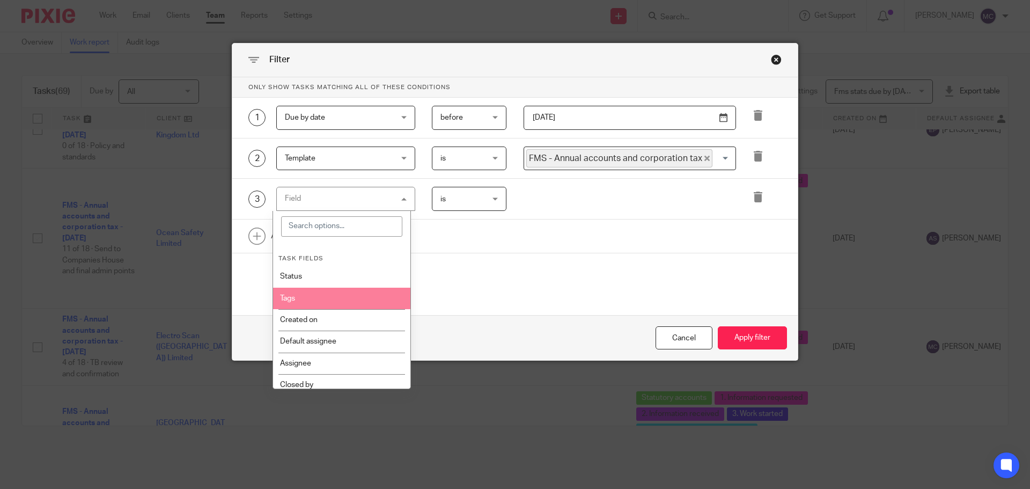
click at [350, 294] on li "Tags" at bounding box center [342, 298] width 138 height 21
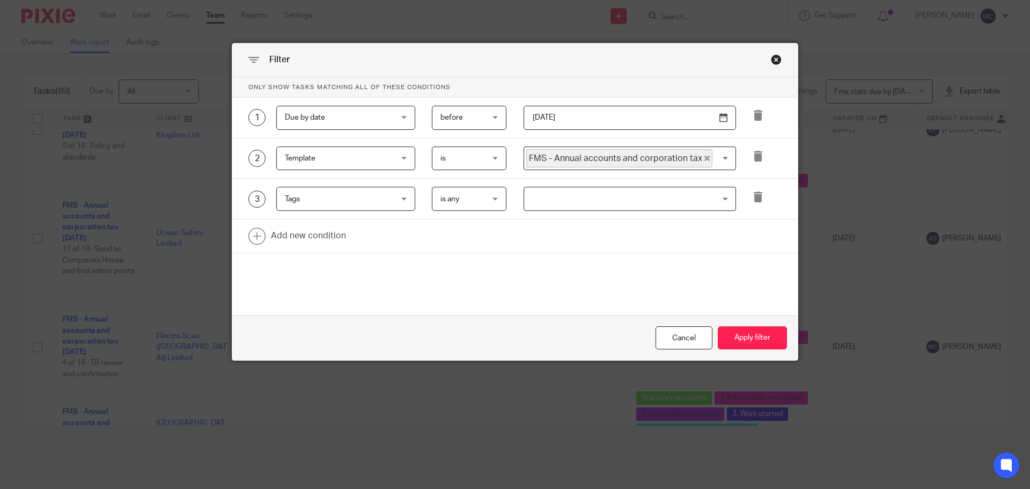
click at [480, 196] on span "is any" at bounding box center [466, 198] width 53 height 23
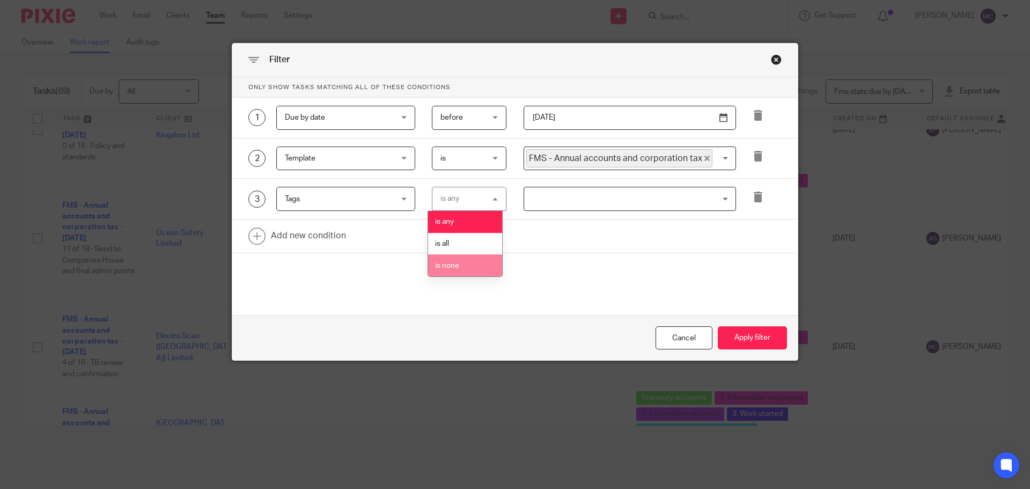
click at [460, 263] on li "is none" at bounding box center [465, 265] width 74 height 22
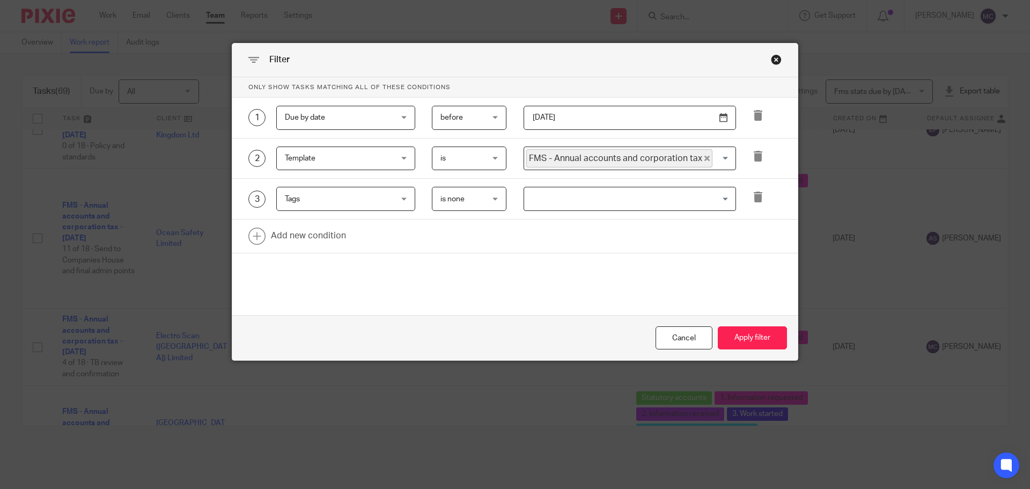
click at [538, 212] on div "3 Tags Tags Task fields Status Tags Created on Default assignee [GEOGRAPHIC_DAT…" at bounding box center [514, 199] width 565 height 41
click at [547, 197] on input "Search for option" at bounding box center [627, 198] width 204 height 19
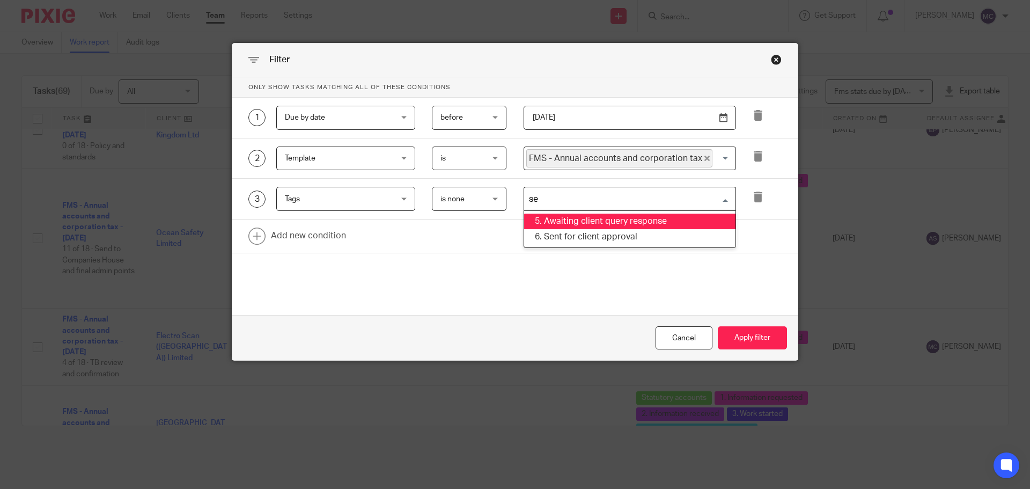
type input "sen"
click at [591, 218] on li "6. Sent for client approval" at bounding box center [629, 222] width 211 height 16
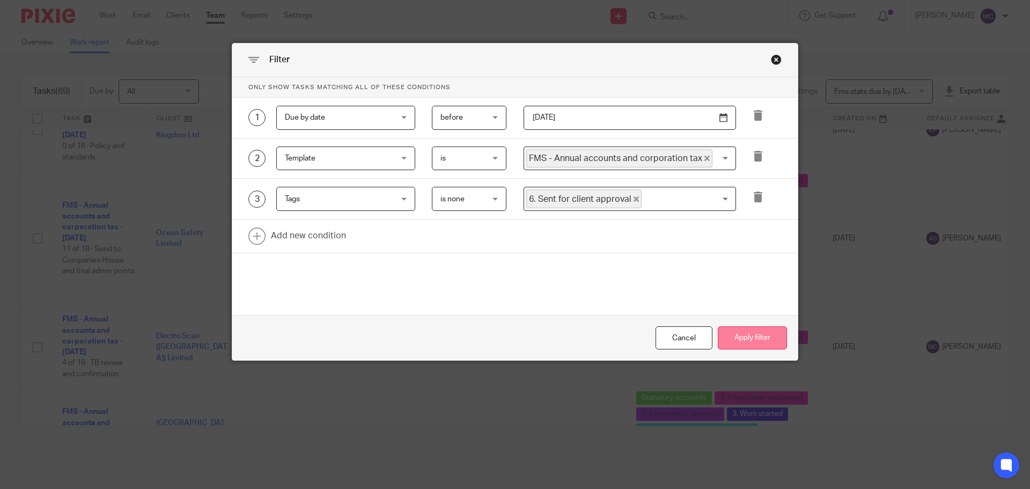
click at [762, 341] on button "Apply filter" at bounding box center [752, 337] width 69 height 23
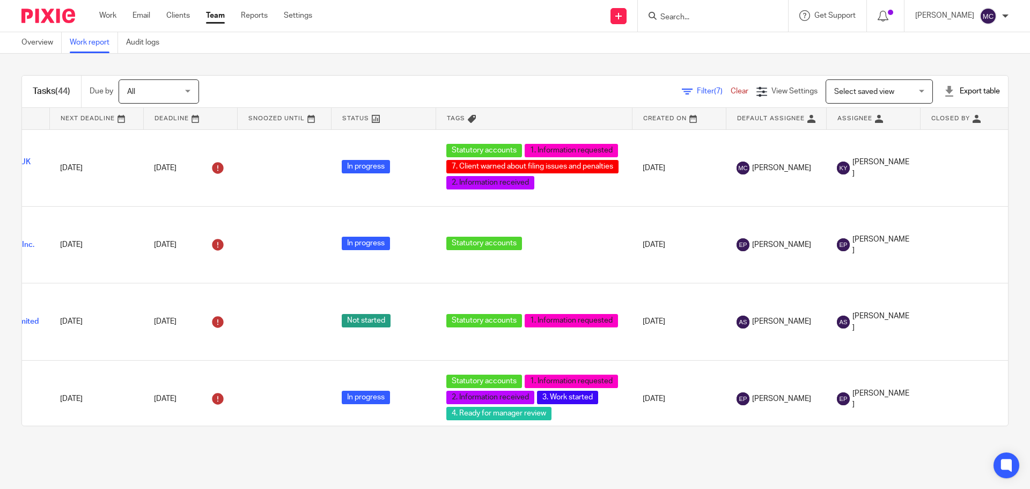
scroll to position [0, 192]
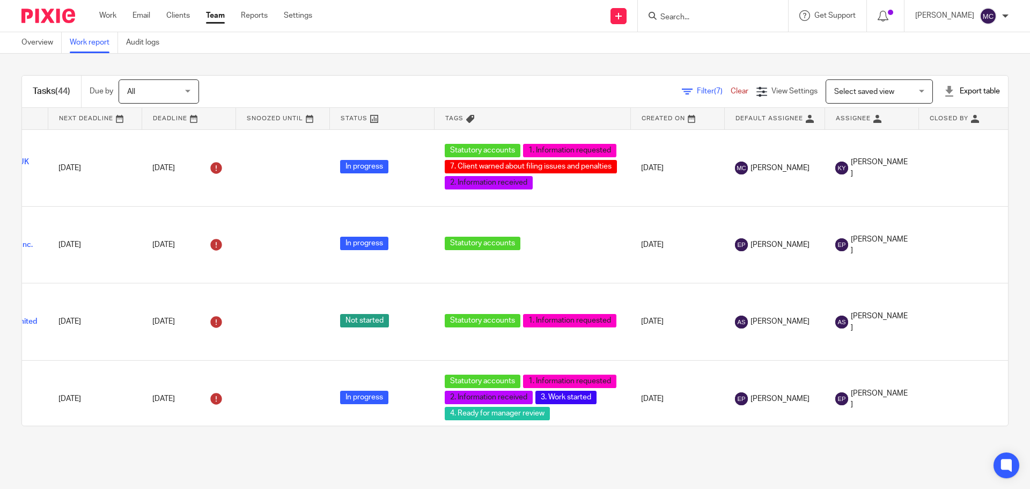
click at [952, 89] on div "Export table" at bounding box center [972, 91] width 56 height 11
click at [999, 135] on div "Tasks (44) Due by All All [DATE] [DATE] This week Next week This month Next mon…" at bounding box center [515, 251] width 1030 height 394
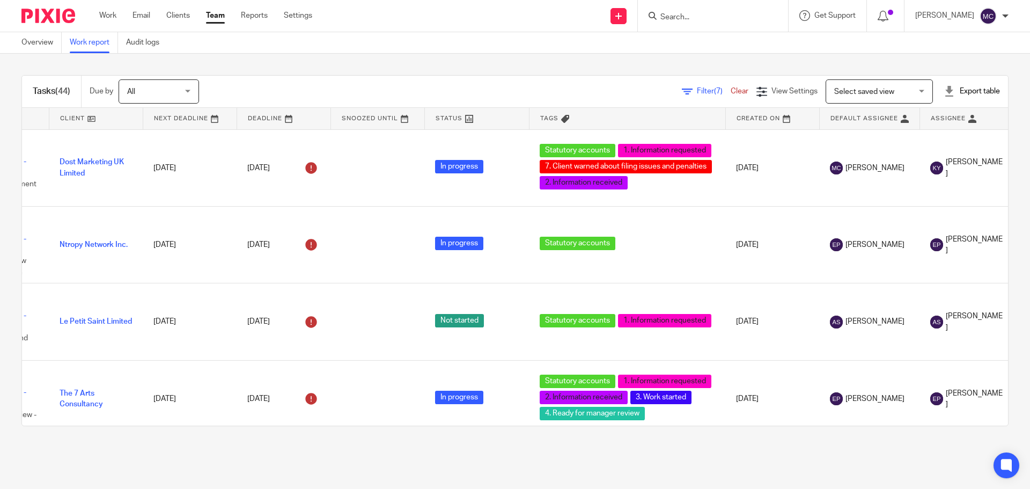
scroll to position [0, 0]
